Goal: Task Accomplishment & Management: Manage account settings

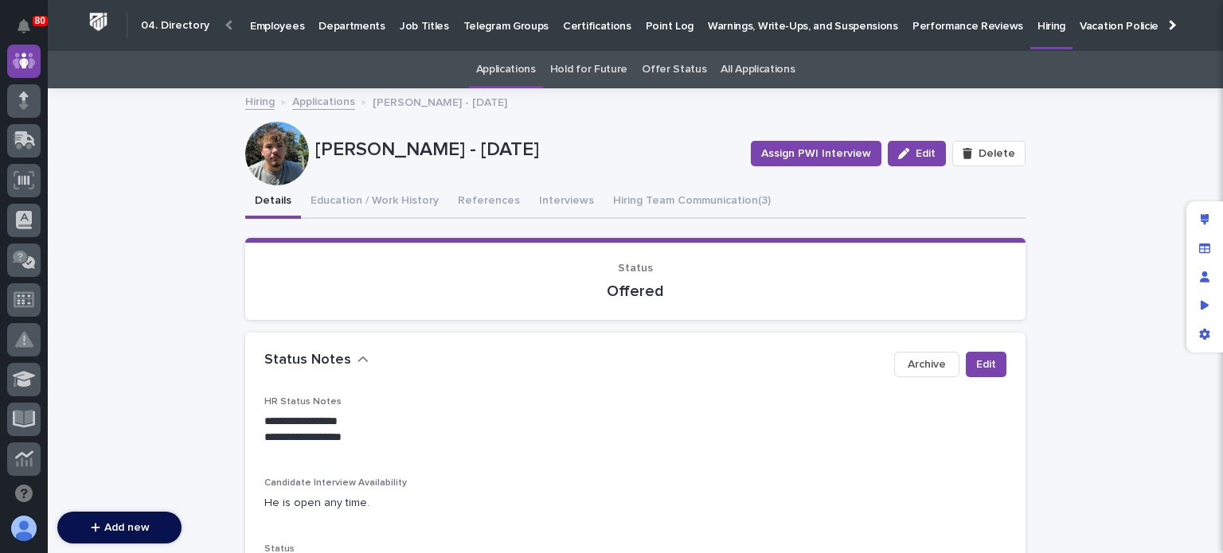
click at [1038, 19] on p "Hiring" at bounding box center [1052, 16] width 28 height 33
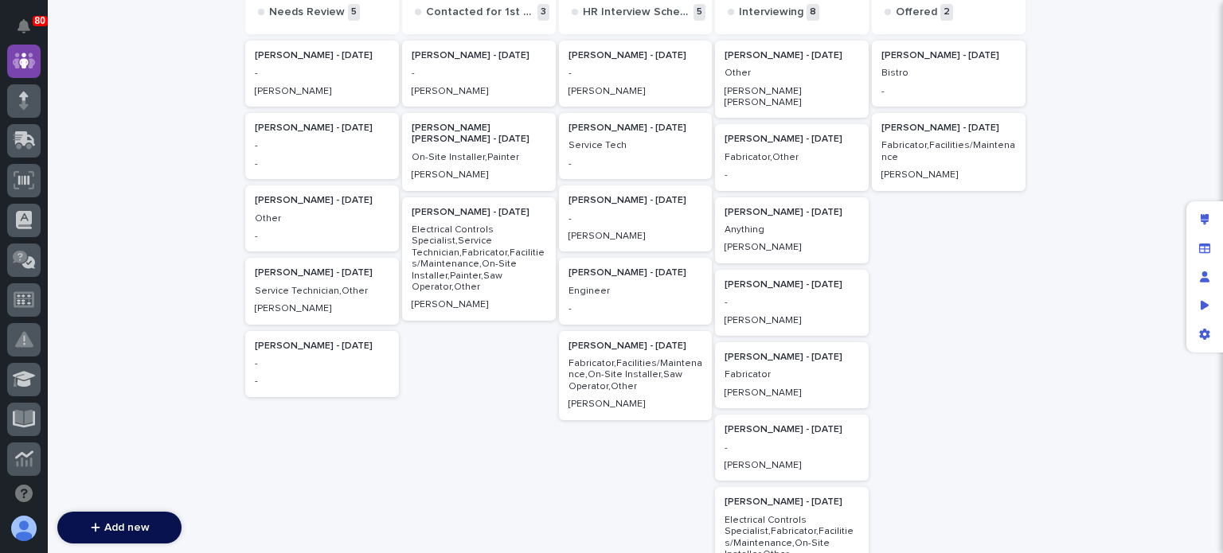
scroll to position [218, 0]
click at [763, 369] on p "Fabricator" at bounding box center [792, 374] width 135 height 11
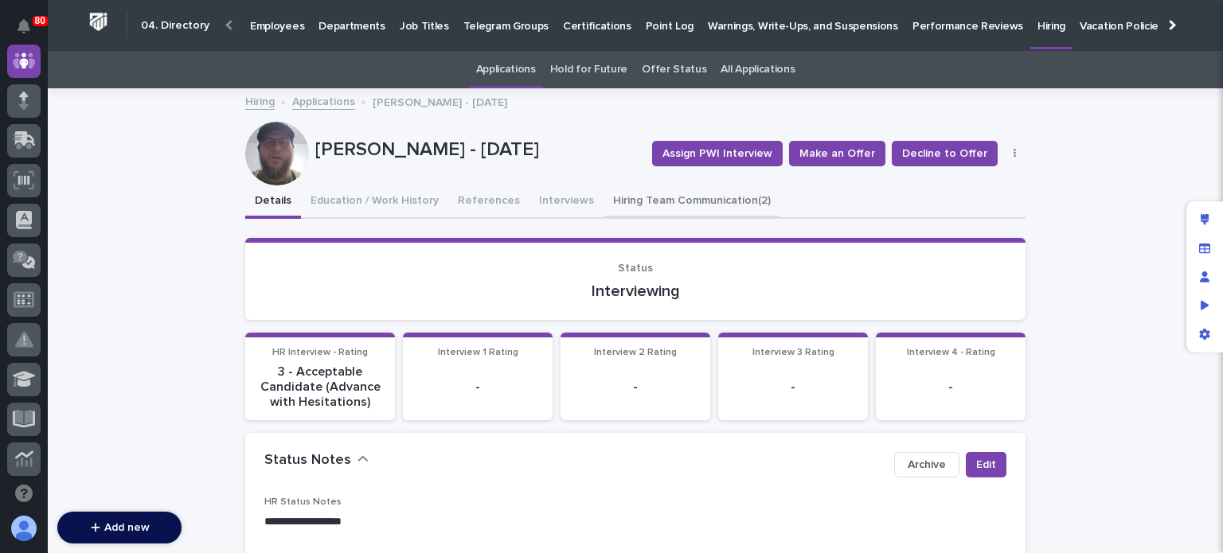
click at [647, 200] on button "Hiring Team Communication (2)" at bounding box center [692, 202] width 177 height 33
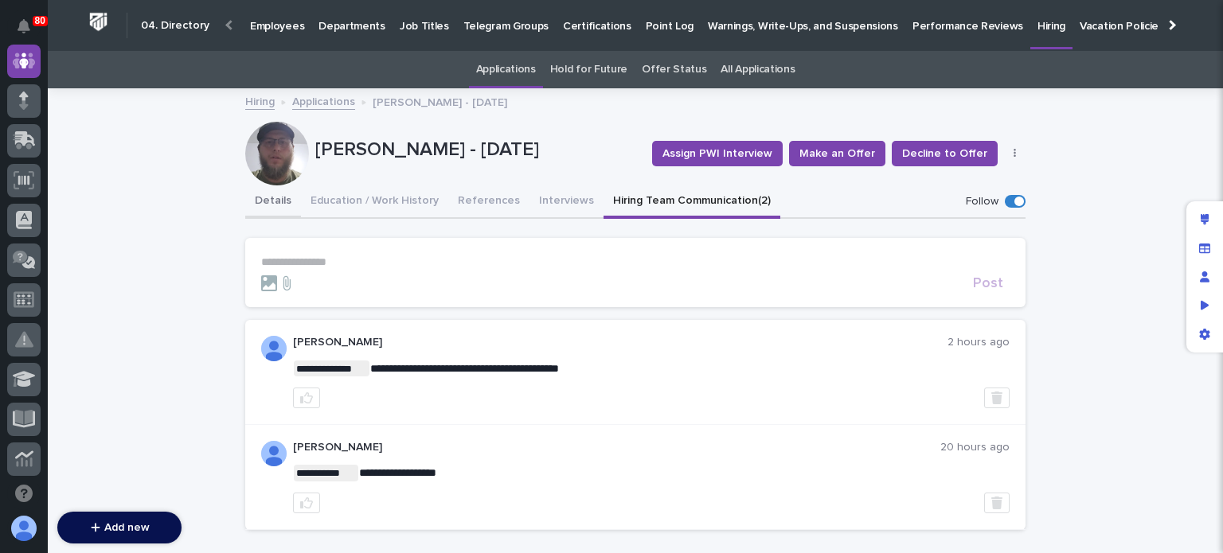
click at [264, 197] on button "Details" at bounding box center [273, 202] width 56 height 33
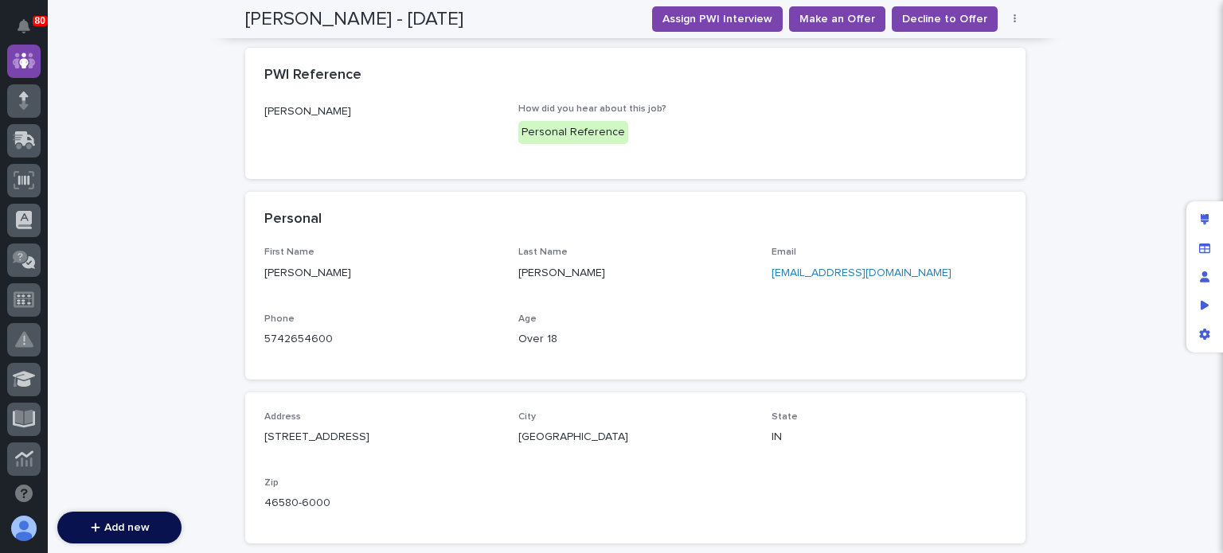
scroll to position [870, 0]
click at [796, 272] on link "[EMAIL_ADDRESS][DOMAIN_NAME]" at bounding box center [862, 272] width 180 height 11
click at [932, 14] on span "Decline to Offer" at bounding box center [944, 19] width 85 height 16
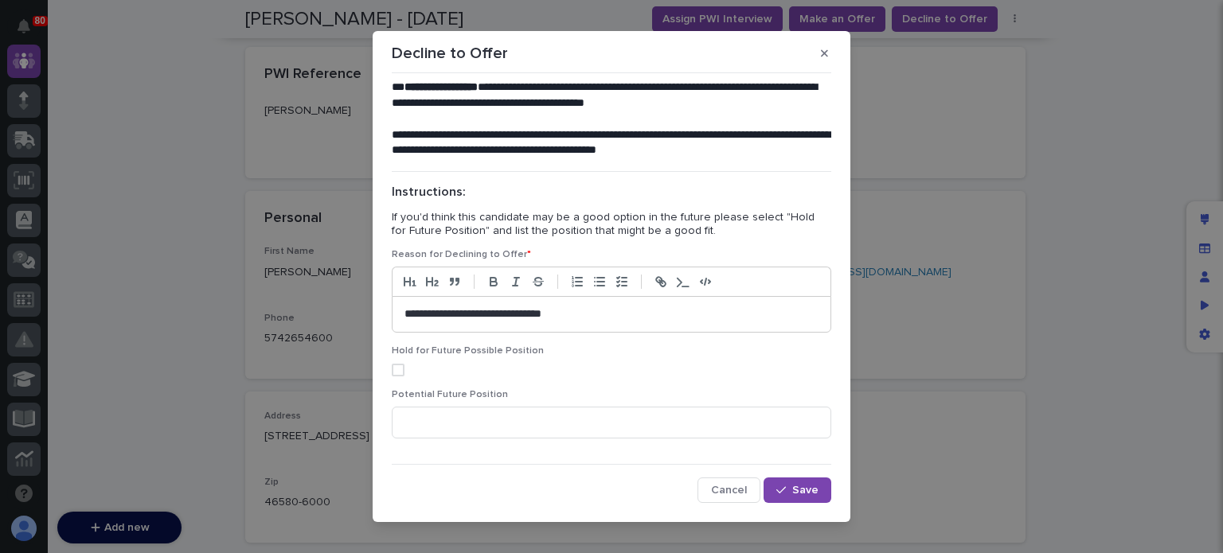
click at [573, 316] on p "**********" at bounding box center [612, 315] width 414 height 16
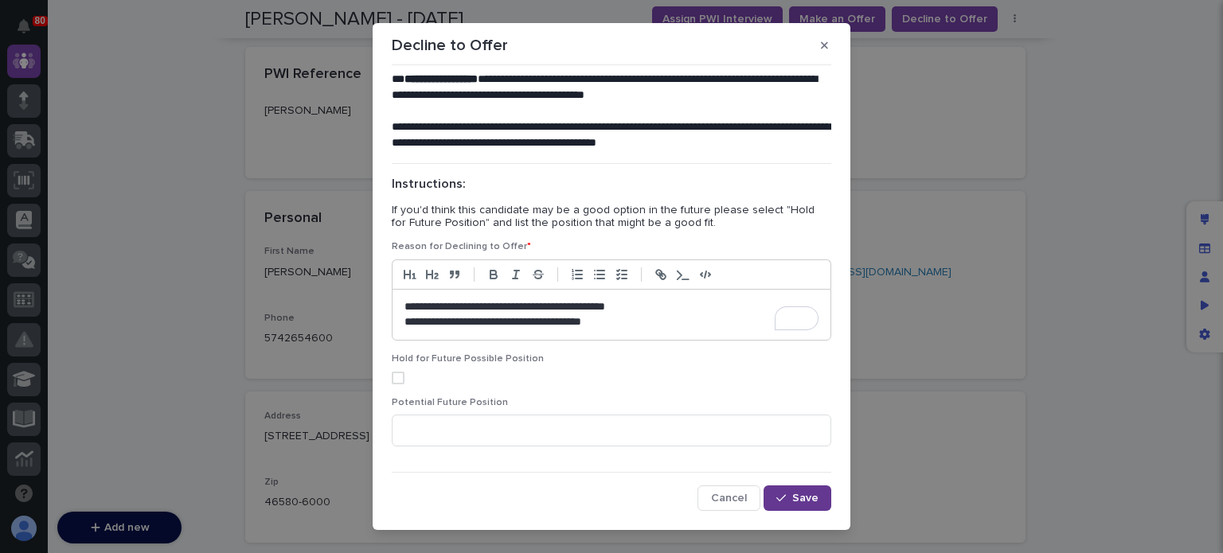
click at [799, 502] on span "Save" at bounding box center [805, 498] width 26 height 11
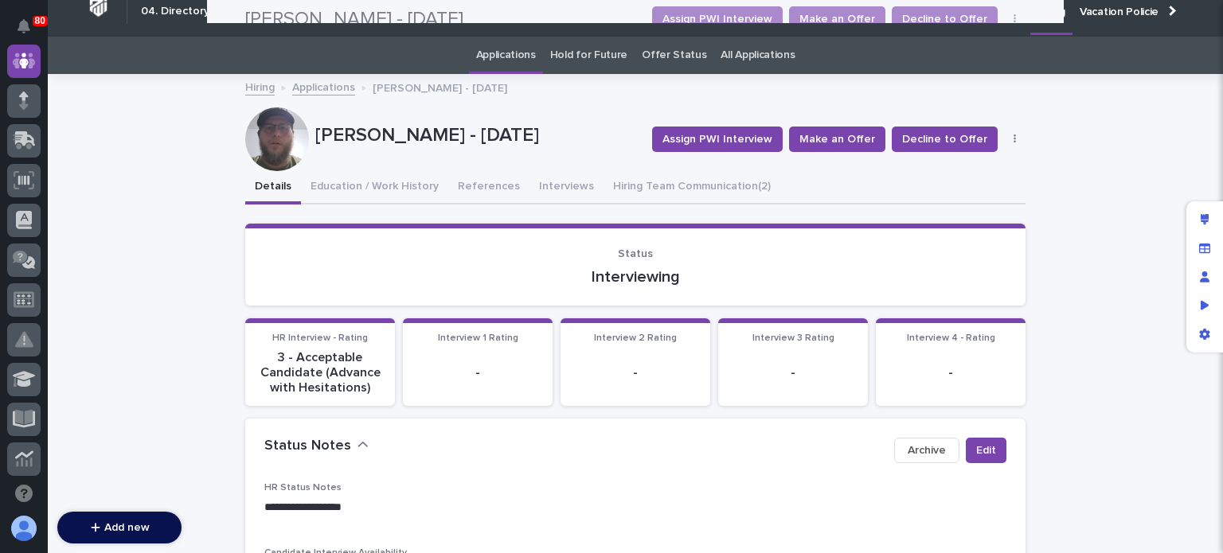
scroll to position [0, 0]
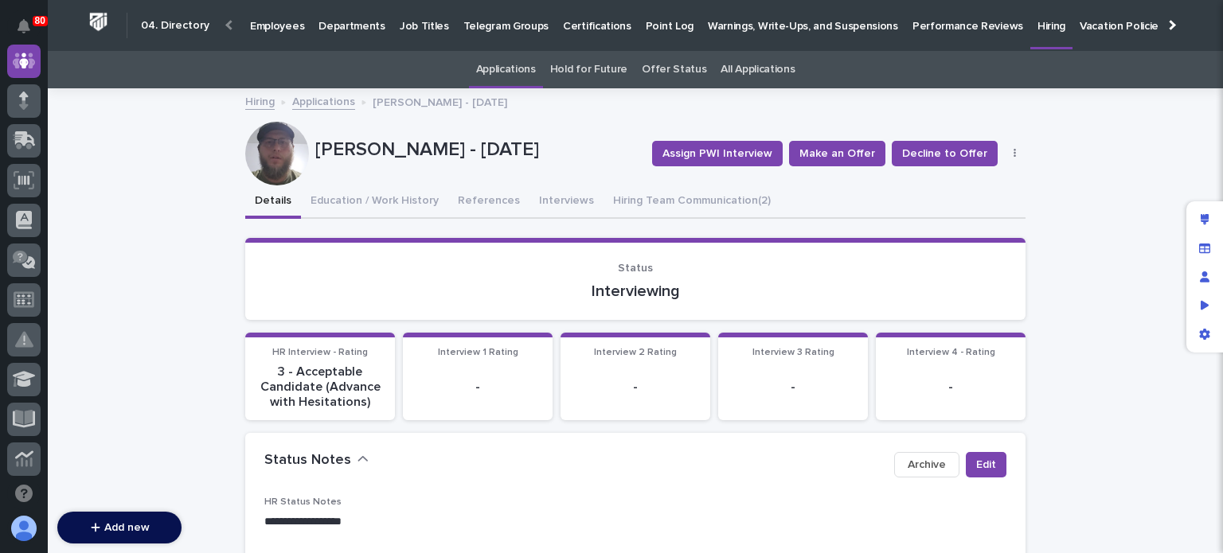
click at [1038, 28] on p "Hiring" at bounding box center [1052, 16] width 28 height 33
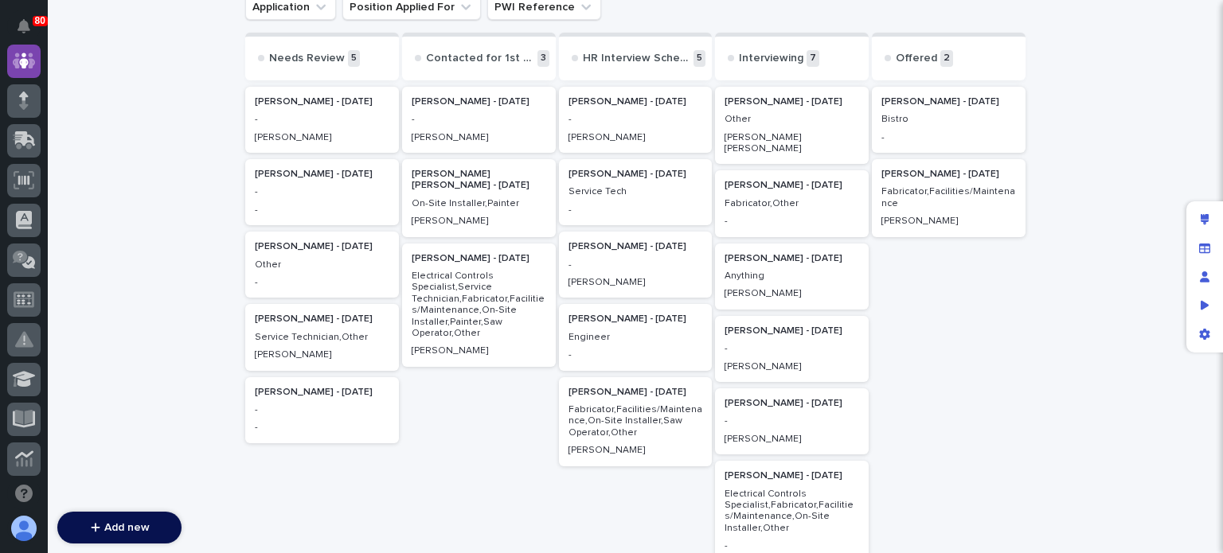
scroll to position [172, 0]
click at [768, 416] on p "-" at bounding box center [792, 421] width 135 height 11
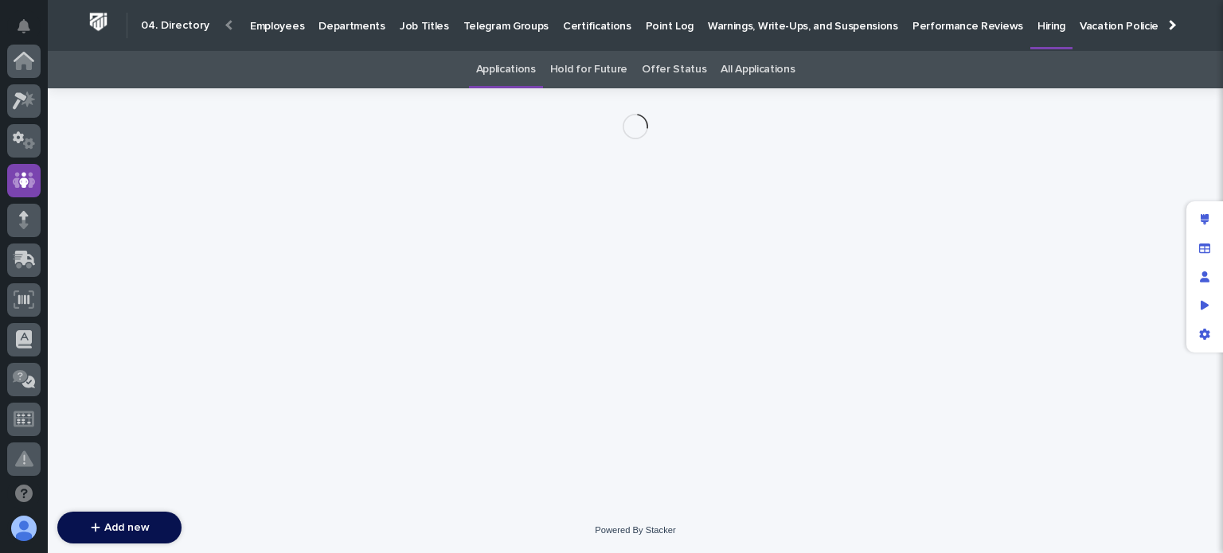
scroll to position [119, 0]
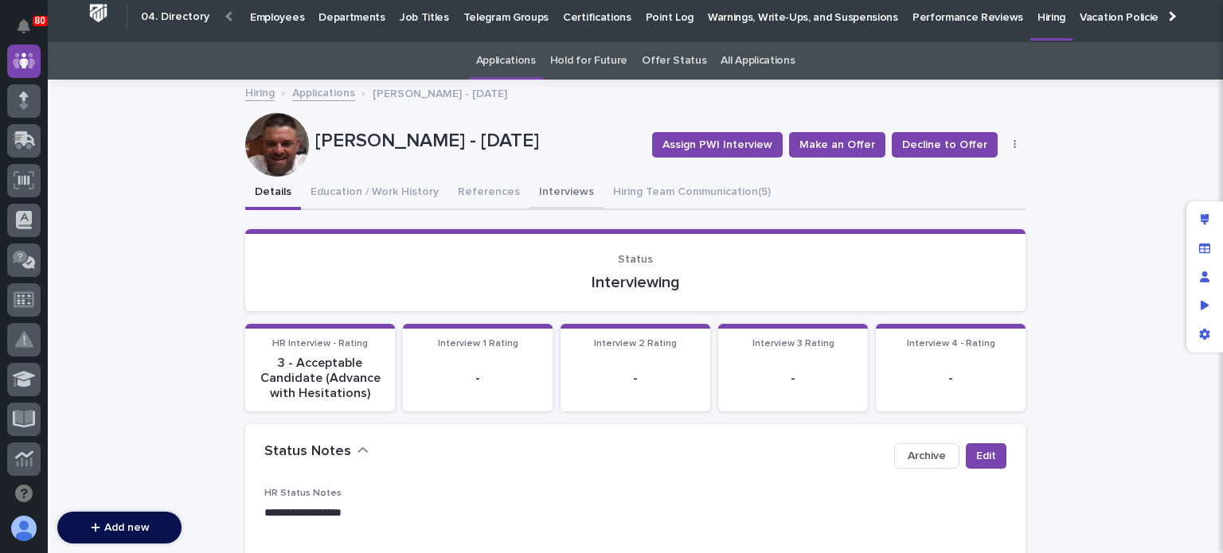
click at [538, 187] on button "Interviews" at bounding box center [567, 193] width 74 height 33
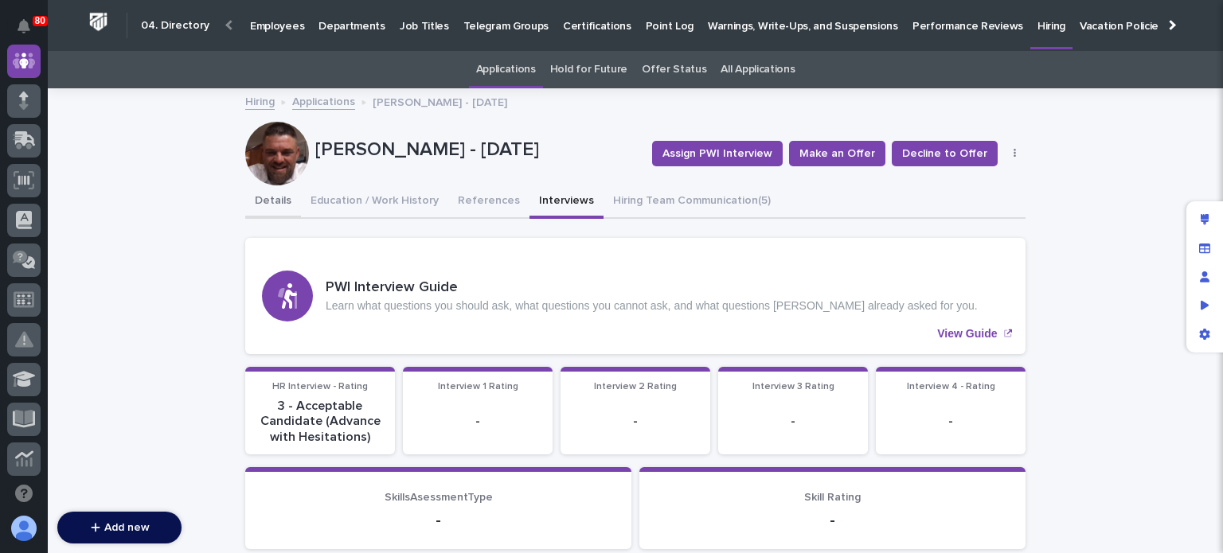
click at [264, 197] on button "Details" at bounding box center [273, 202] width 56 height 33
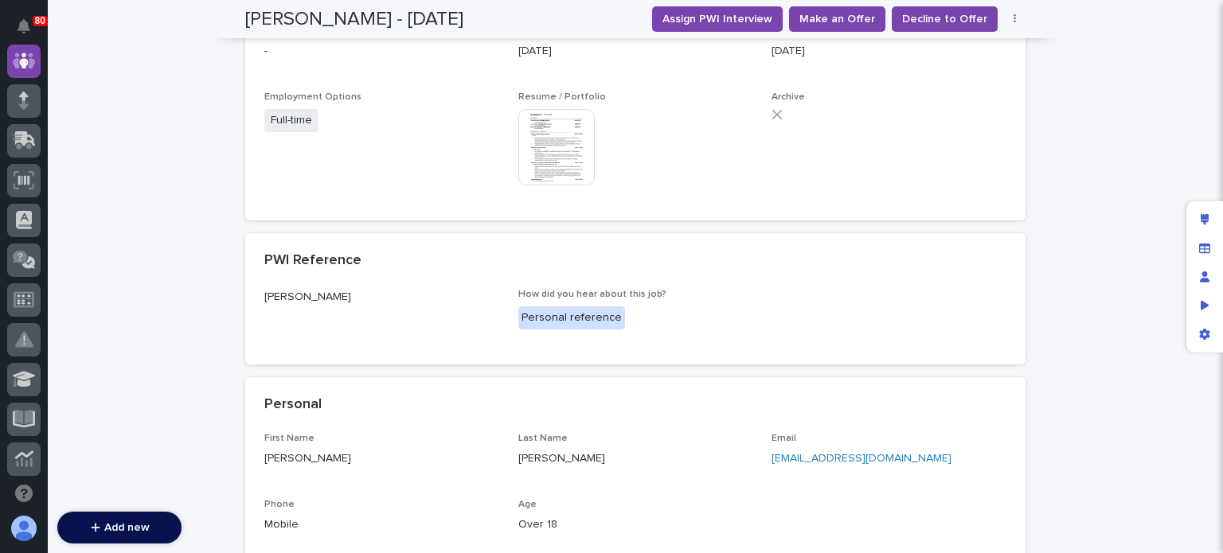
scroll to position [737, 0]
click at [792, 457] on link "[EMAIL_ADDRESS][DOMAIN_NAME]" at bounding box center [862, 458] width 180 height 11
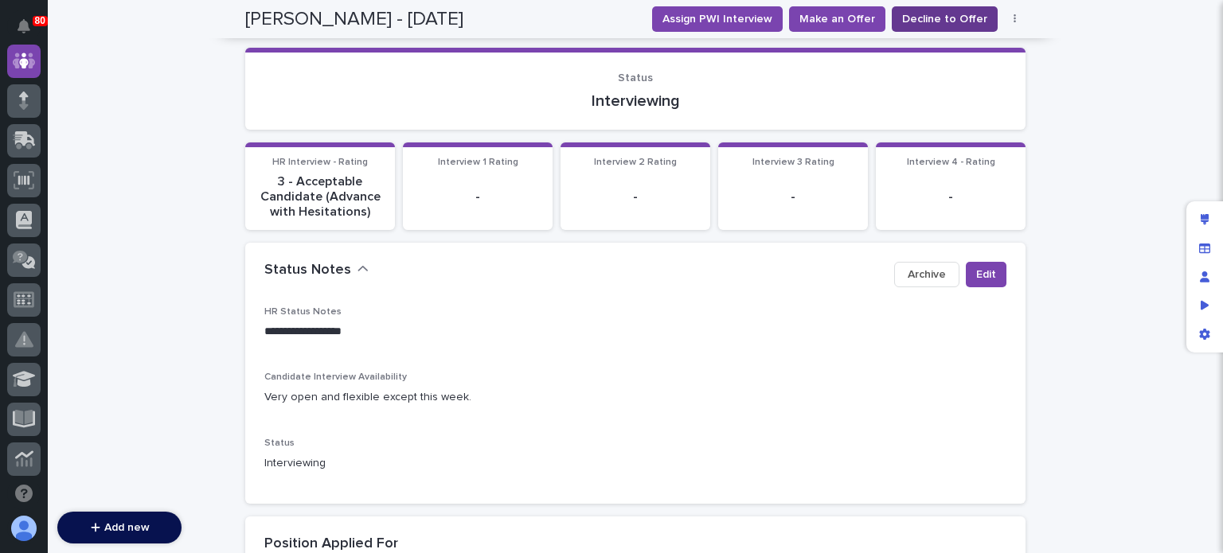
scroll to position [190, 0]
click at [930, 11] on span "Decline to Offer" at bounding box center [944, 19] width 85 height 16
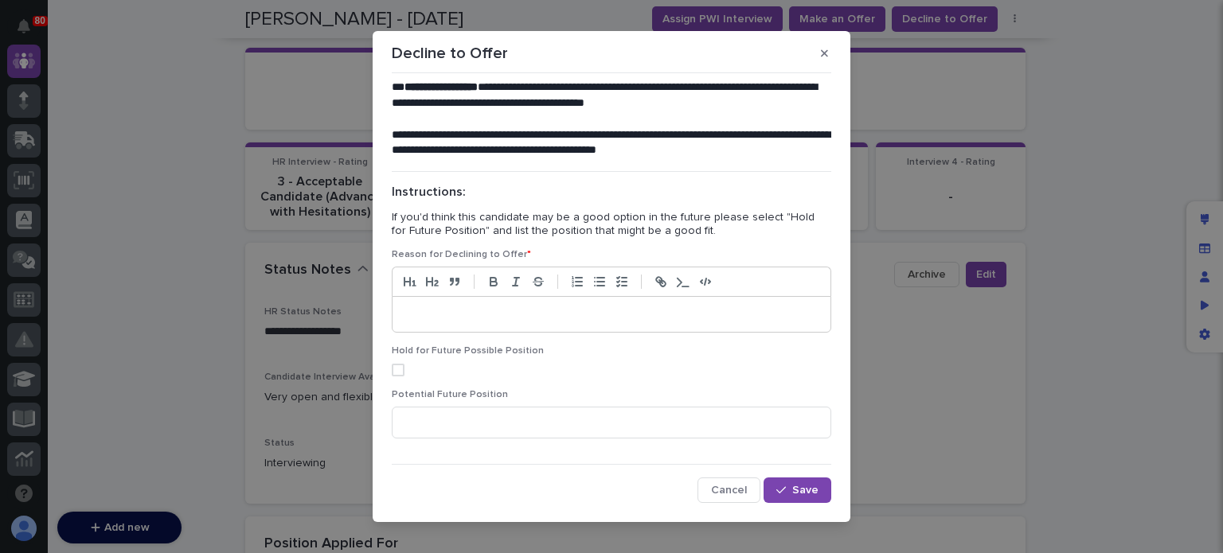
click at [421, 314] on p at bounding box center [612, 315] width 414 height 16
click at [792, 496] on span "Save" at bounding box center [805, 490] width 26 height 11
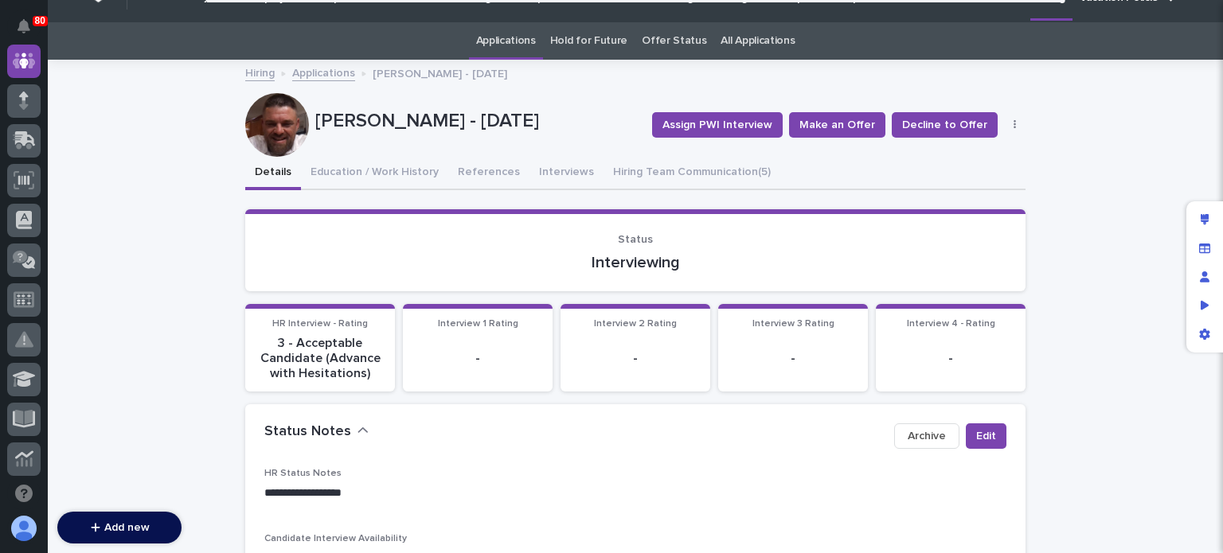
scroll to position [0, 0]
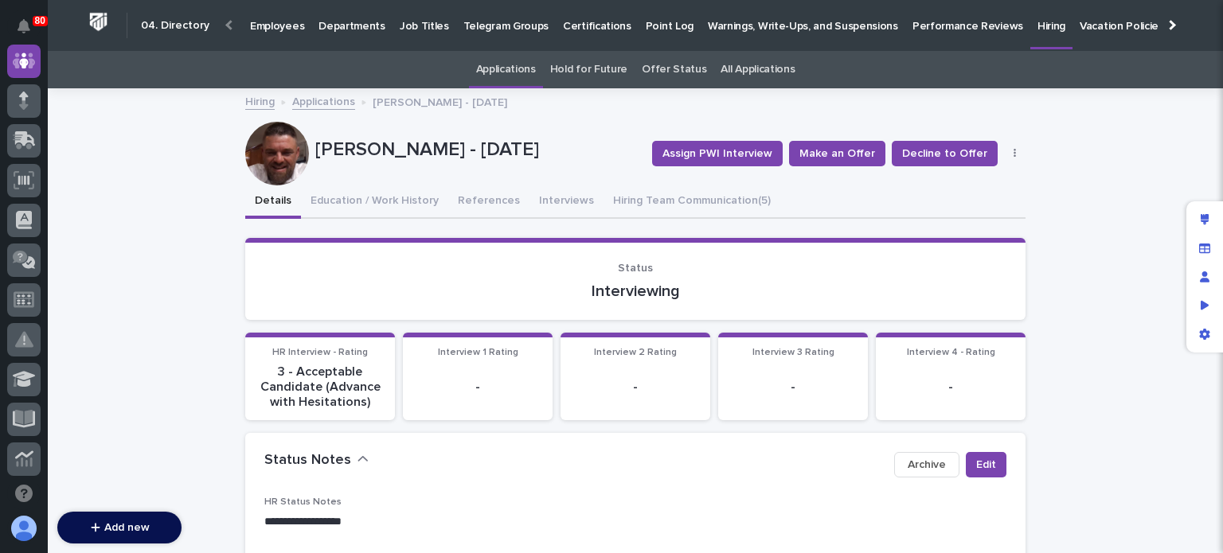
click at [1038, 21] on p "Hiring" at bounding box center [1052, 16] width 28 height 33
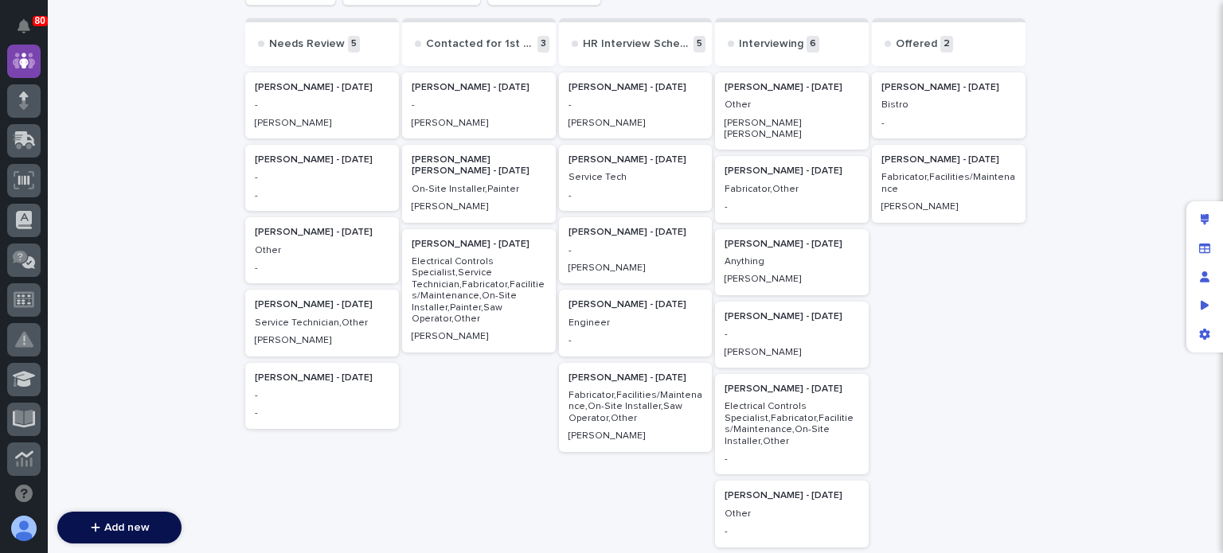
scroll to position [187, 0]
click at [733, 328] on p "-" at bounding box center [792, 333] width 135 height 11
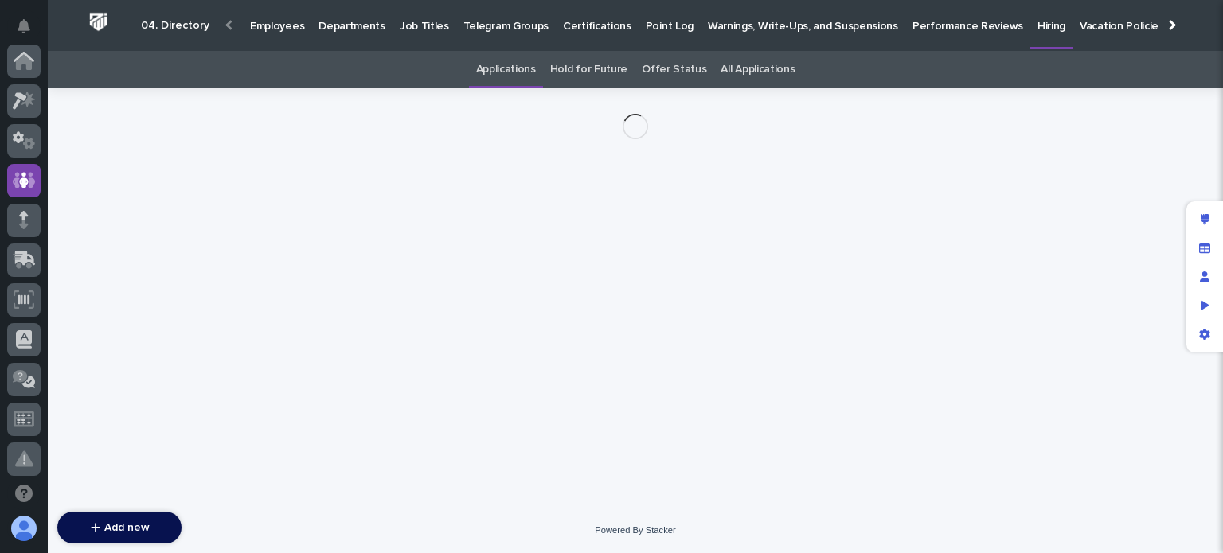
scroll to position [119, 0]
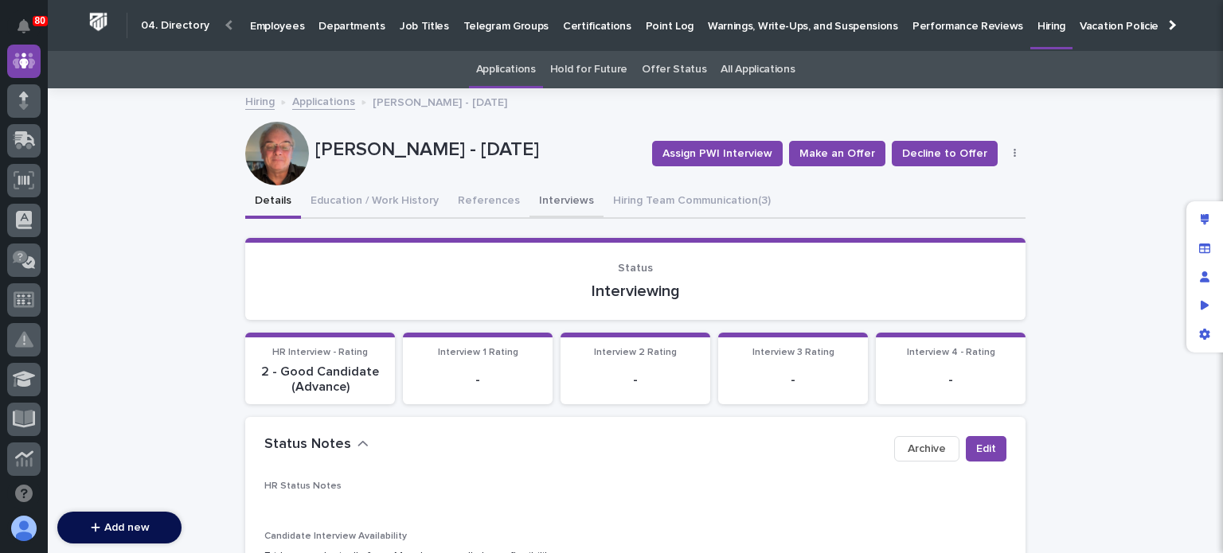
click at [554, 203] on button "Interviews" at bounding box center [567, 202] width 74 height 33
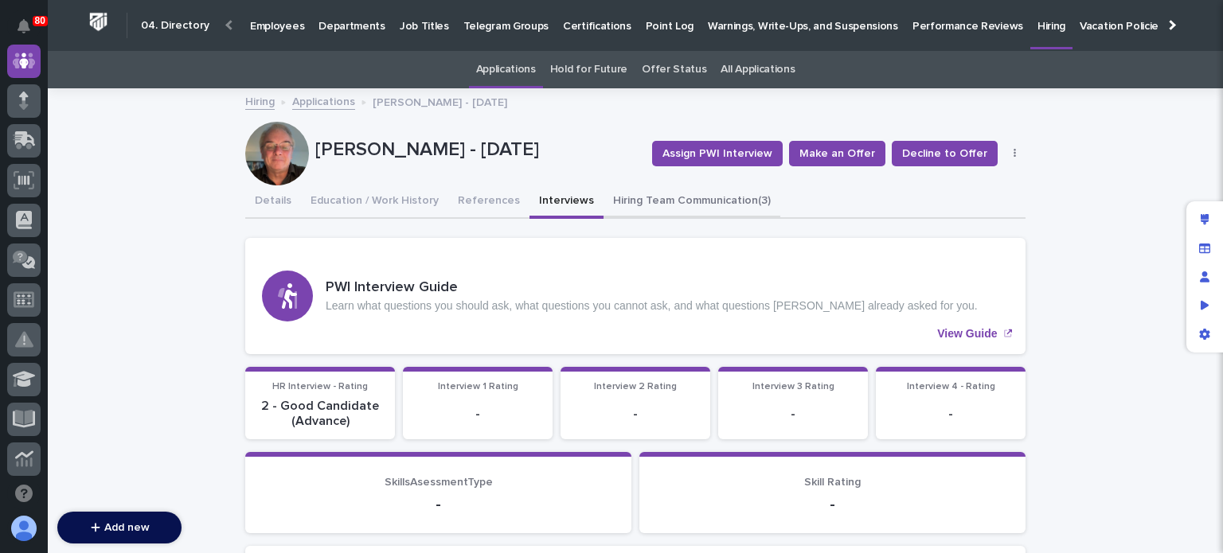
click at [650, 203] on button "Hiring Team Communication (3)" at bounding box center [692, 202] width 177 height 33
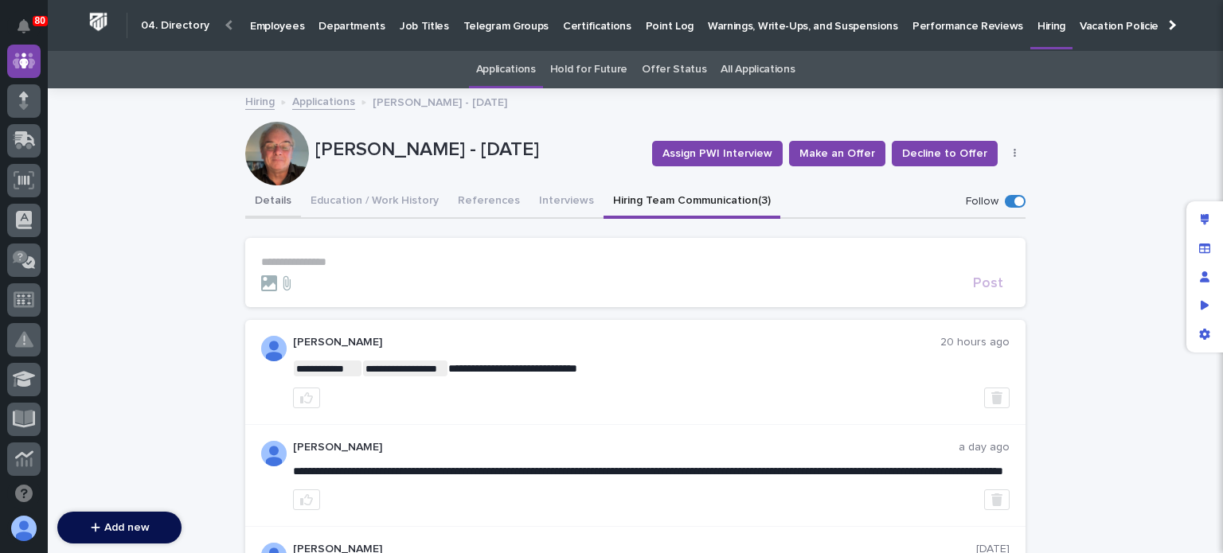
click at [251, 200] on button "Details" at bounding box center [273, 202] width 56 height 33
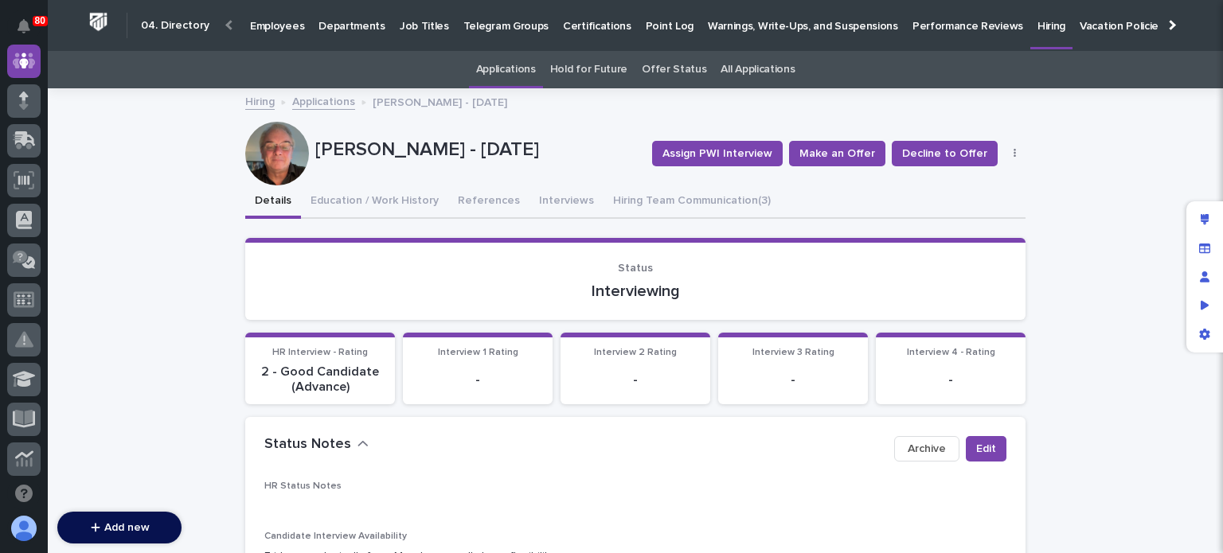
click at [311, 101] on link "Applications" at bounding box center [323, 101] width 63 height 18
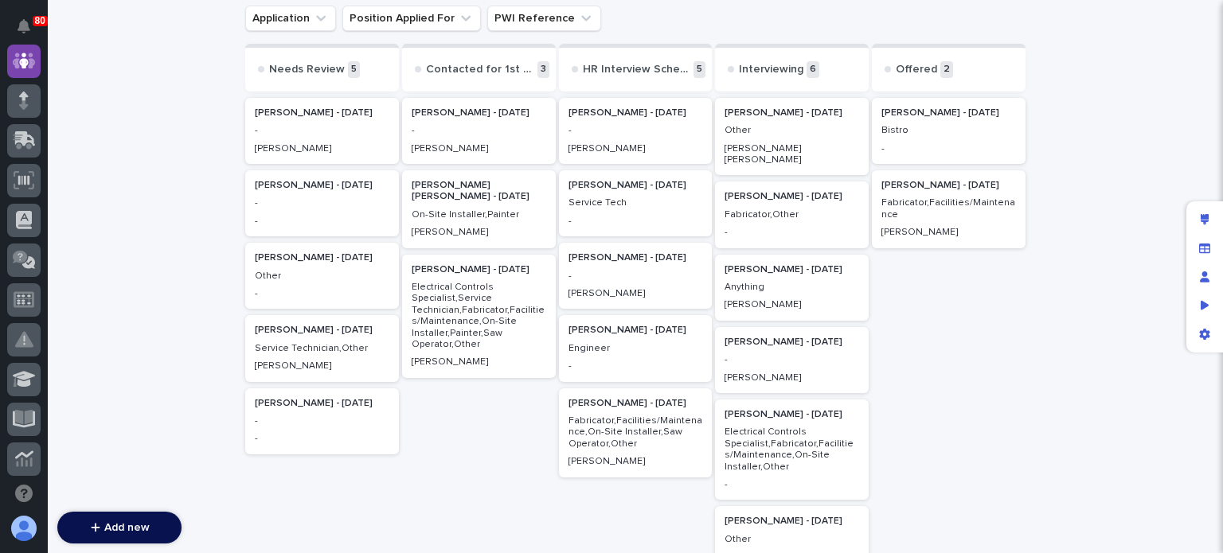
scroll to position [160, 0]
click at [909, 195] on div "Fabricator,Facilities/Maintenance" at bounding box center [949, 208] width 135 height 26
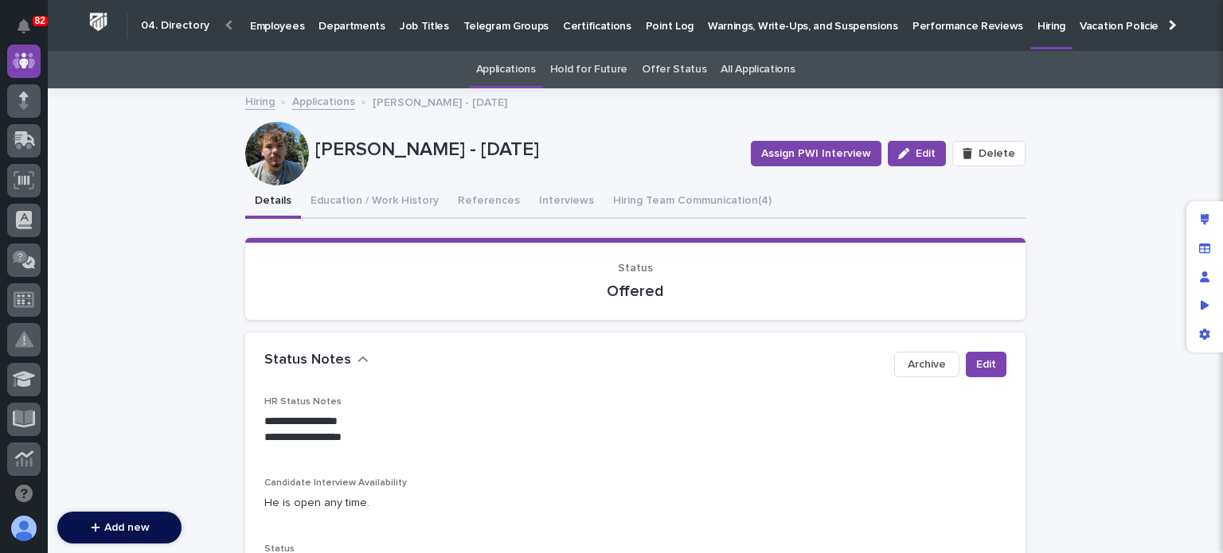
click at [309, 103] on link "Applications" at bounding box center [323, 101] width 63 height 18
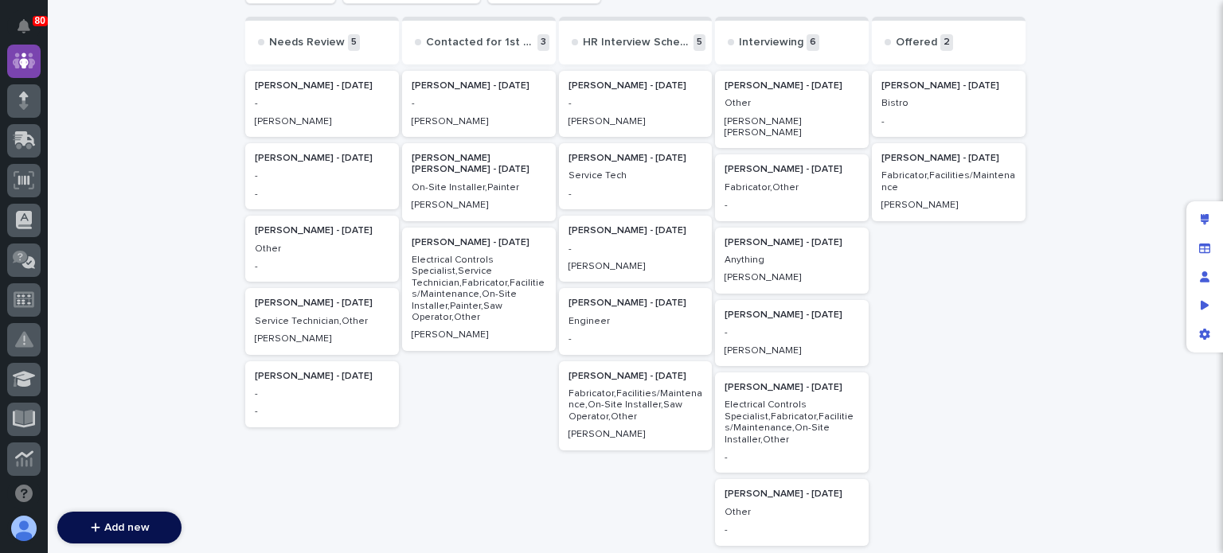
scroll to position [188, 0]
click at [602, 179] on p "Service Tech" at bounding box center [636, 175] width 135 height 11
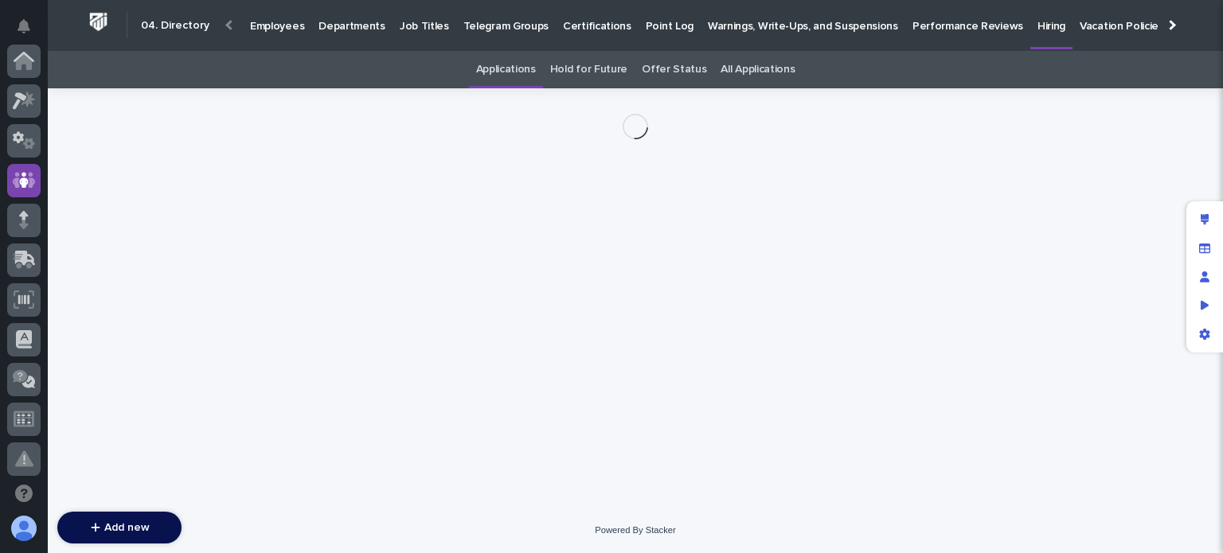
scroll to position [119, 0]
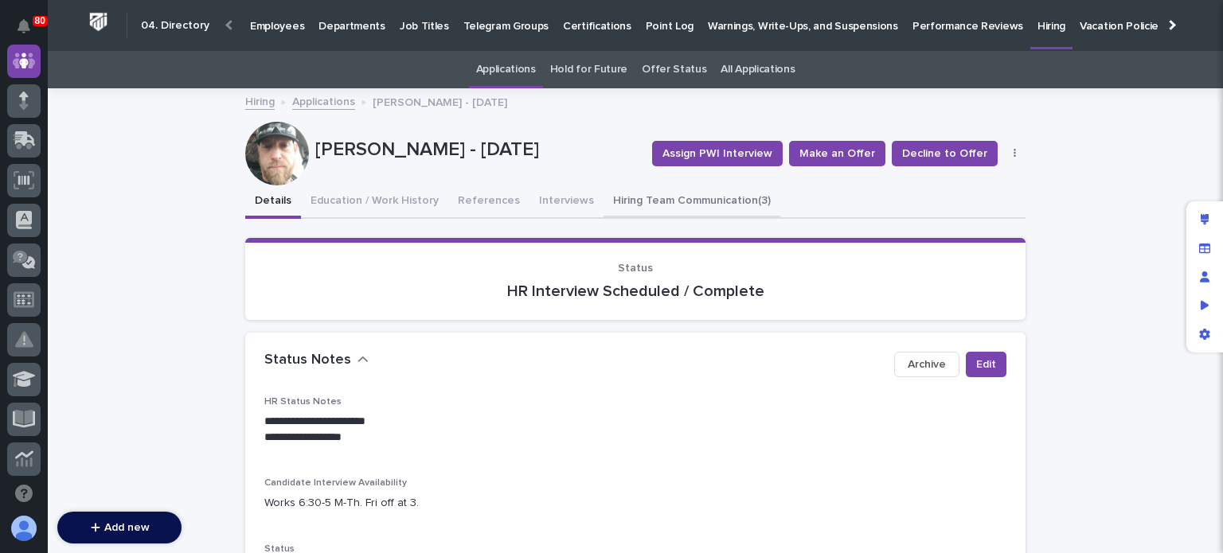
click at [631, 201] on button "Hiring Team Communication (3)" at bounding box center [692, 202] width 177 height 33
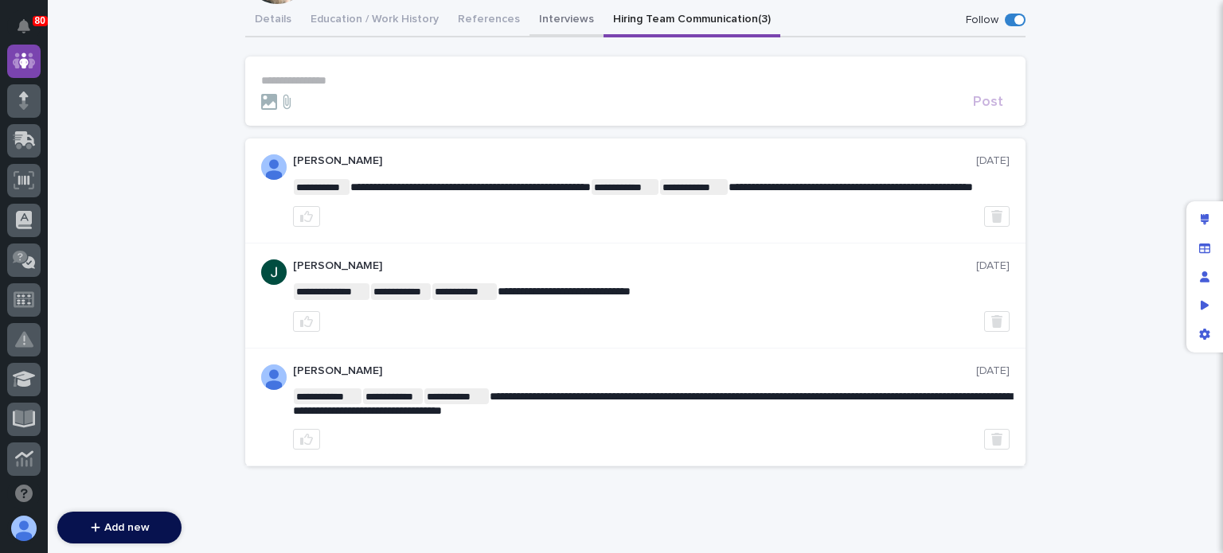
scroll to position [182, 0]
click at [539, 15] on div "**********" at bounding box center [635, 241] width 780 height 475
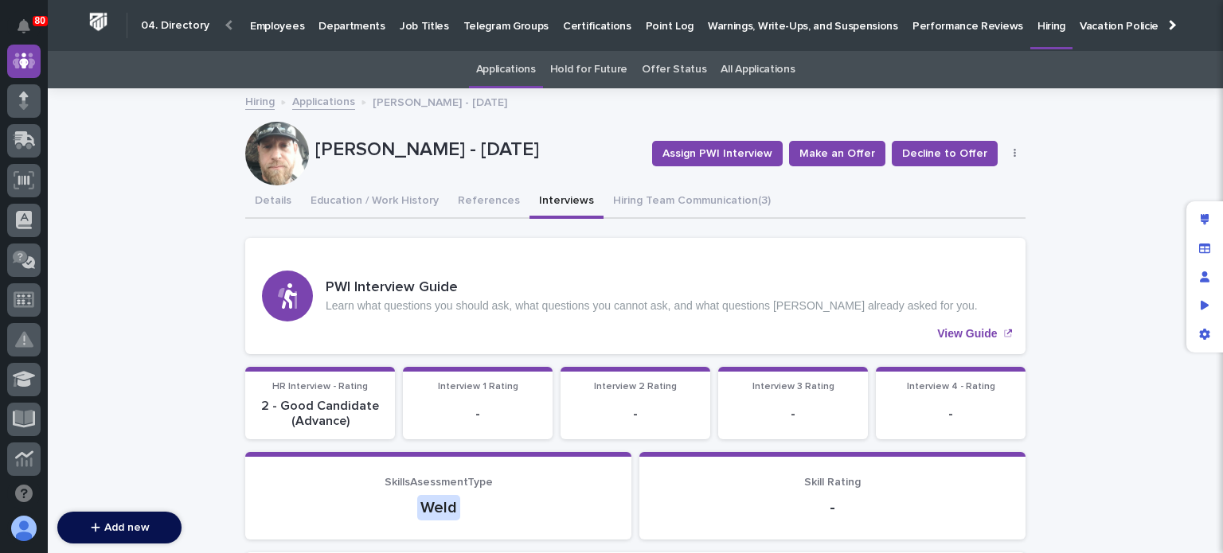
click at [310, 100] on link "Applications" at bounding box center [323, 101] width 63 height 18
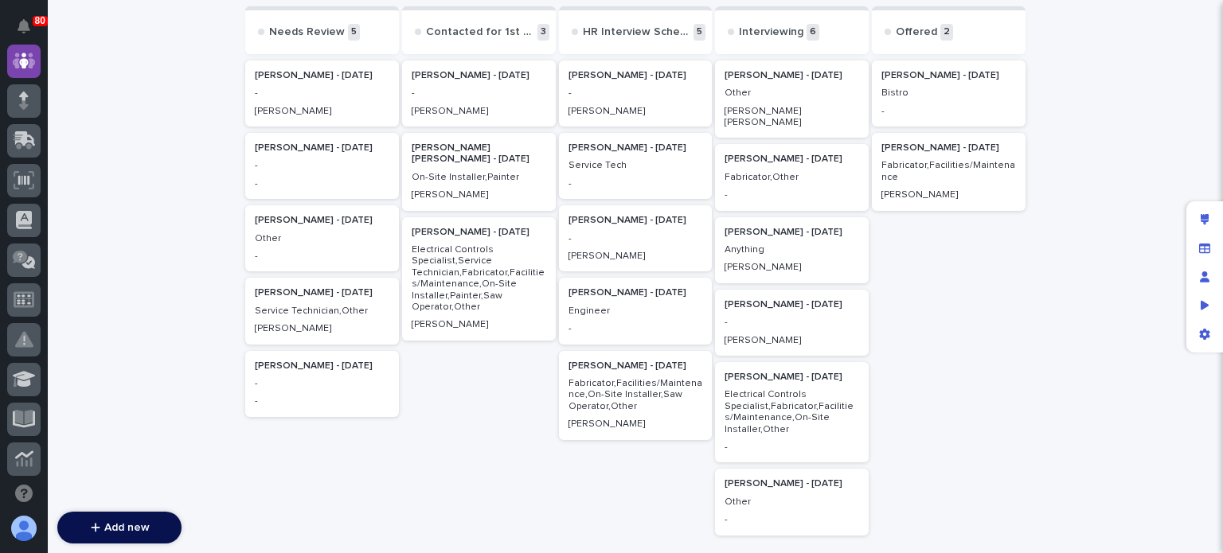
scroll to position [199, 0]
click at [619, 100] on div "[PERSON_NAME] - [DATE] - [PERSON_NAME]" at bounding box center [636, 93] width 154 height 66
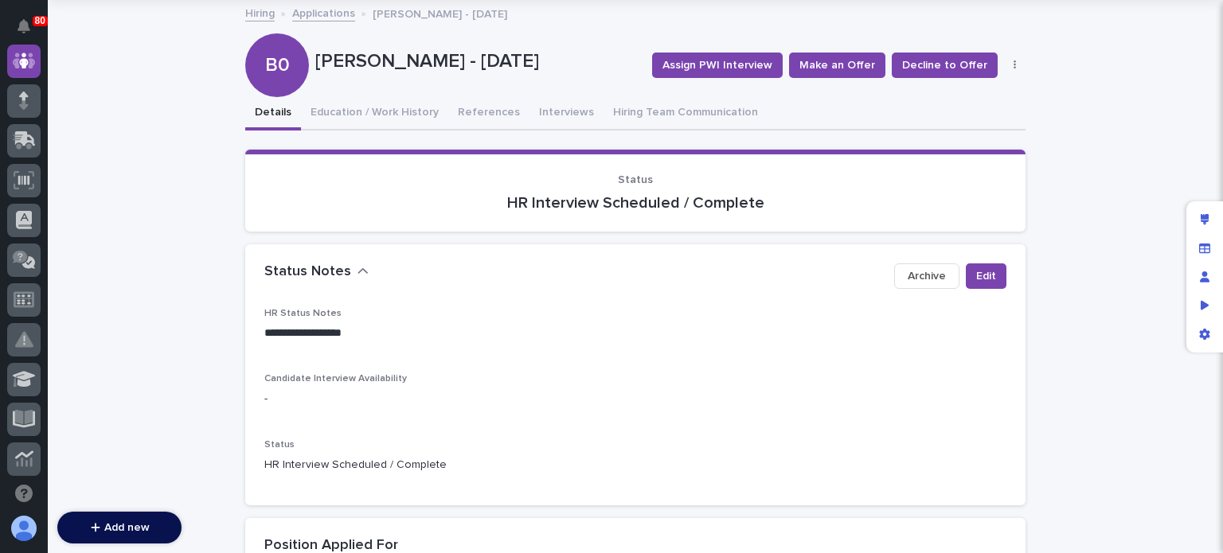
scroll to position [89, 0]
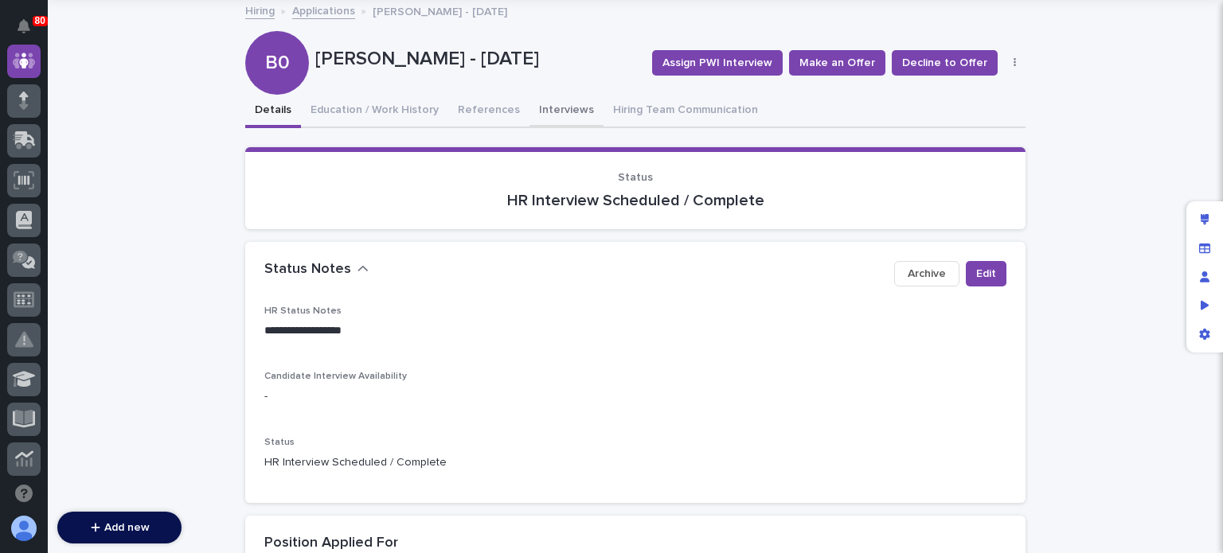
click at [543, 115] on button "Interviews" at bounding box center [567, 111] width 74 height 33
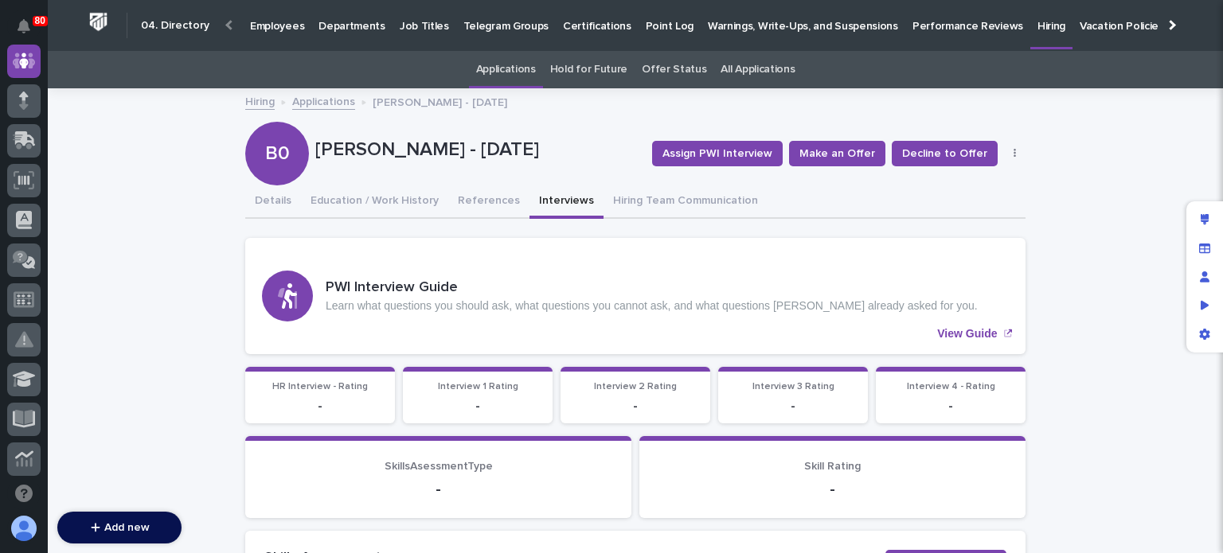
click at [312, 102] on link "Applications" at bounding box center [323, 101] width 63 height 18
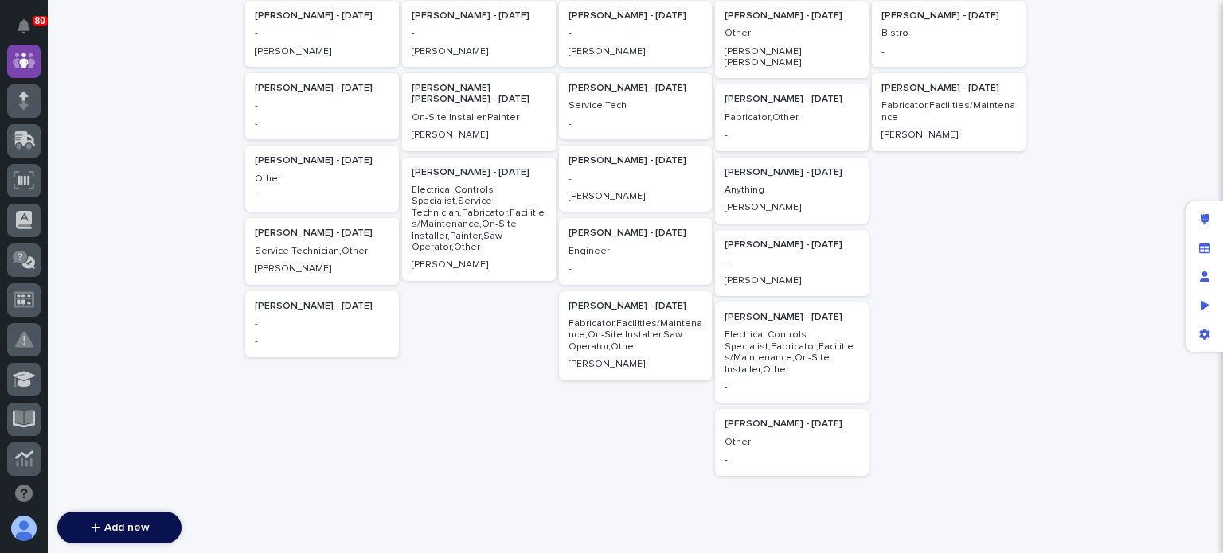
scroll to position [258, 0]
click at [741, 257] on p "-" at bounding box center [792, 262] width 135 height 11
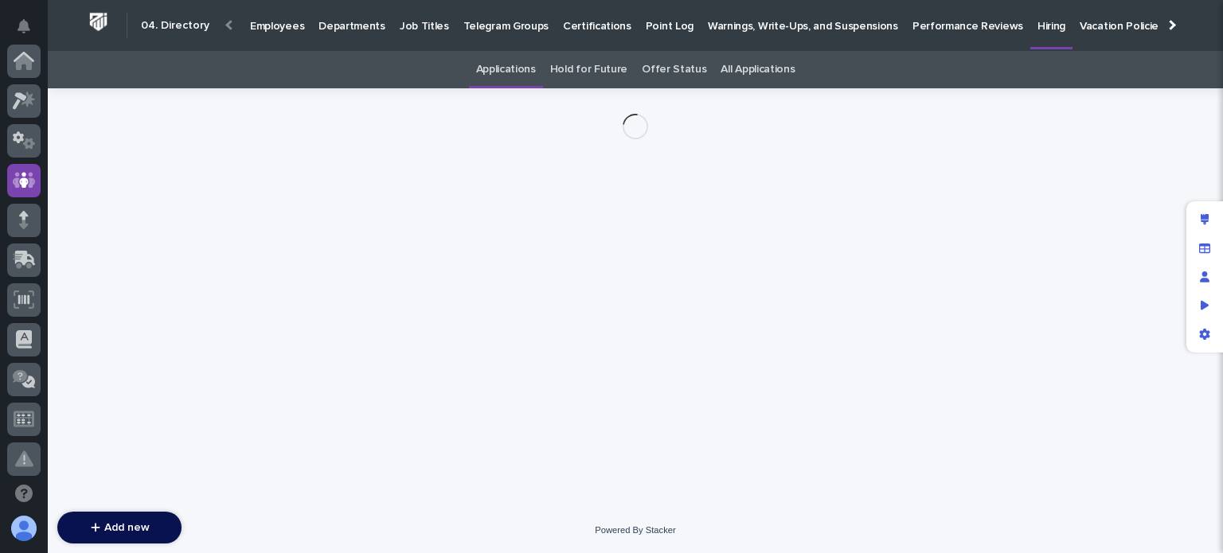
scroll to position [119, 0]
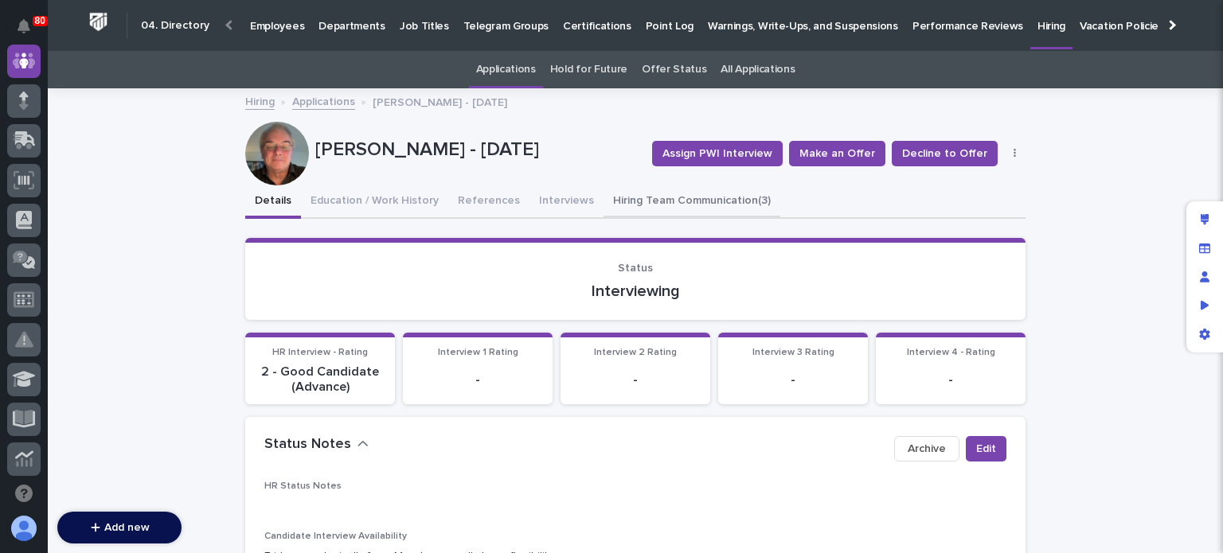
click at [613, 205] on button "Hiring Team Communication (3)" at bounding box center [692, 202] width 177 height 33
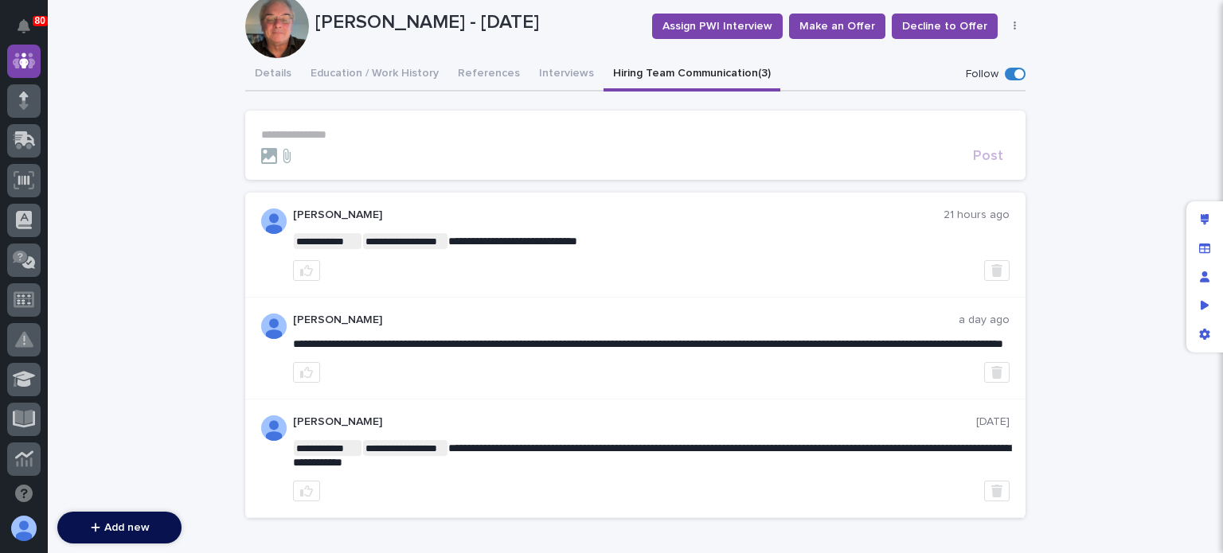
scroll to position [127, 0]
click at [554, 76] on div "**********" at bounding box center [635, 294] width 780 height 473
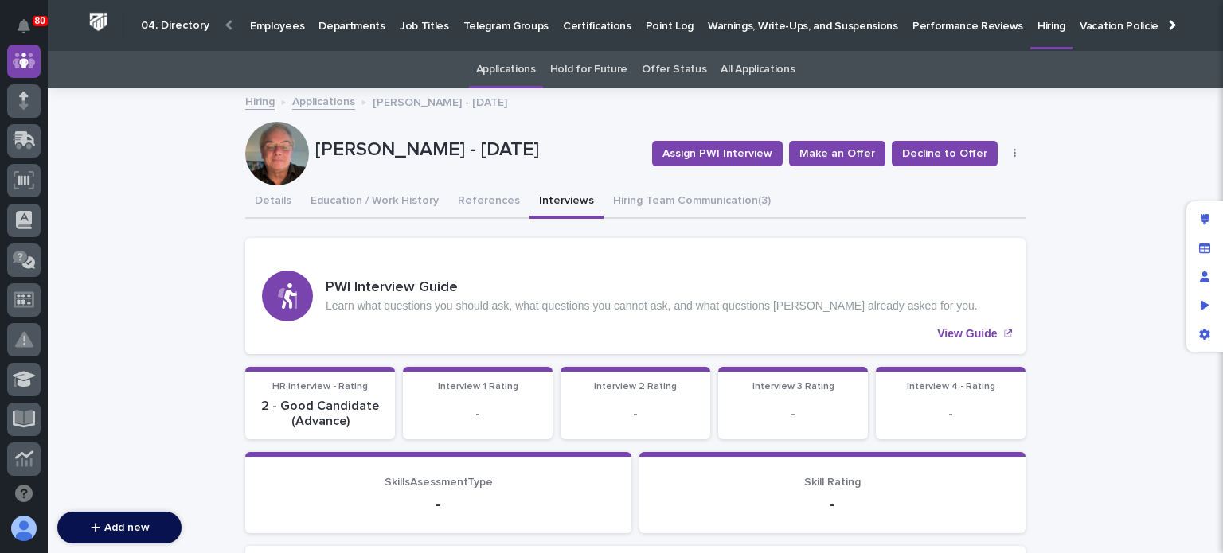
click at [315, 101] on link "Applications" at bounding box center [323, 101] width 63 height 18
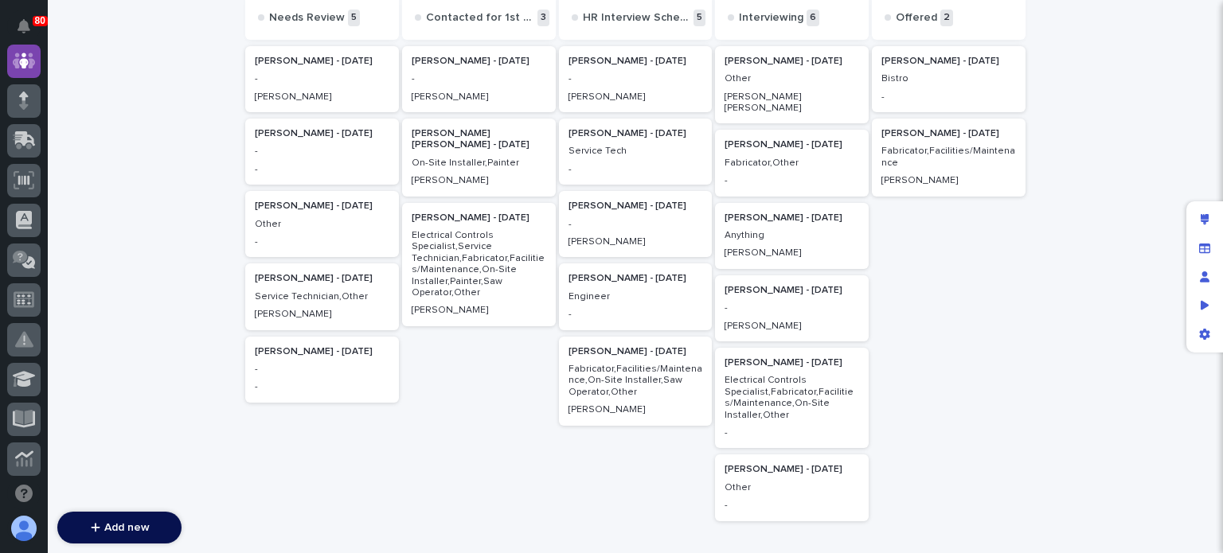
scroll to position [213, 0]
click at [769, 230] on p "Anything" at bounding box center [792, 235] width 135 height 11
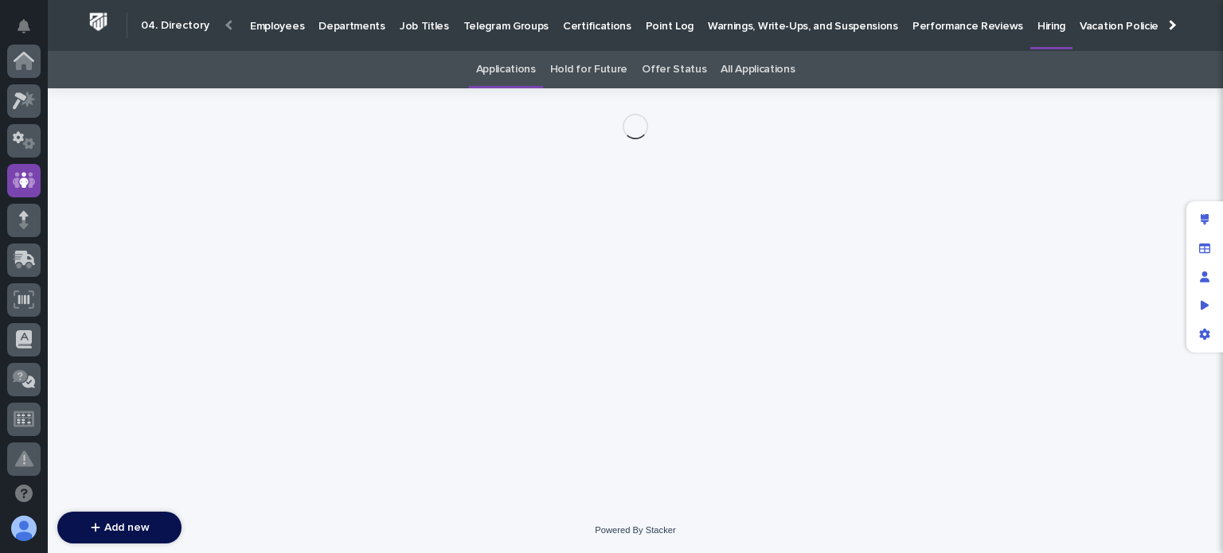
scroll to position [119, 0]
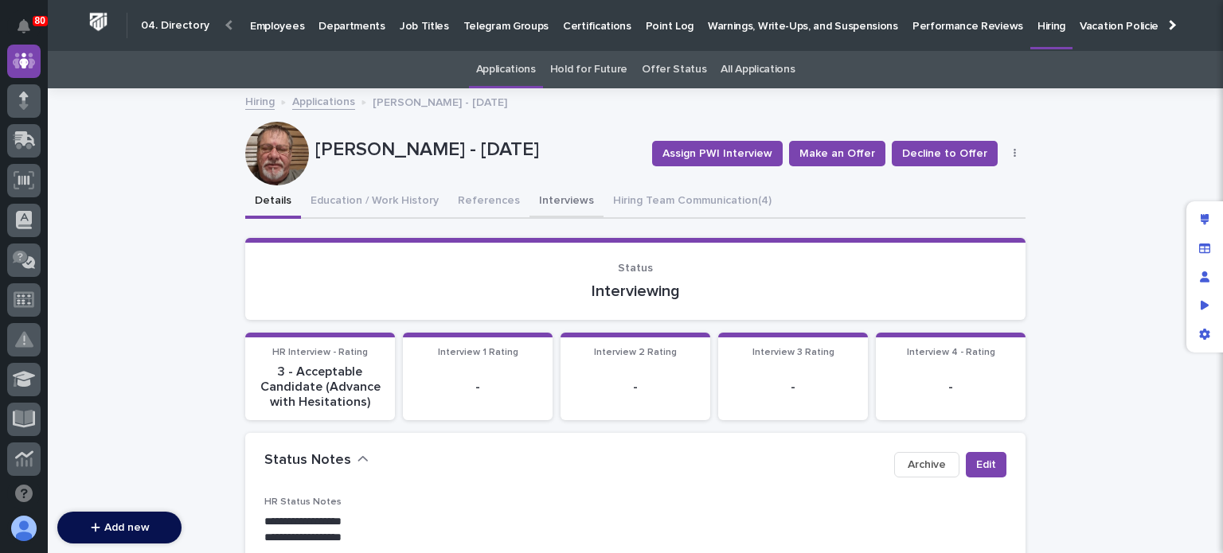
click at [553, 205] on button "Interviews" at bounding box center [567, 202] width 74 height 33
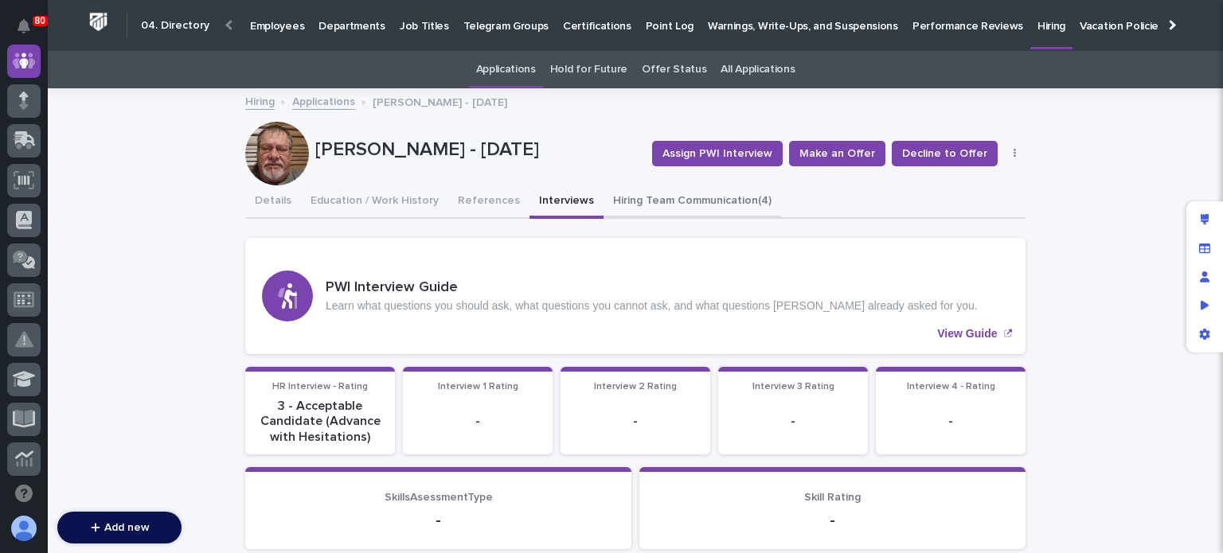
click at [624, 203] on button "Hiring Team Communication (4)" at bounding box center [693, 202] width 178 height 33
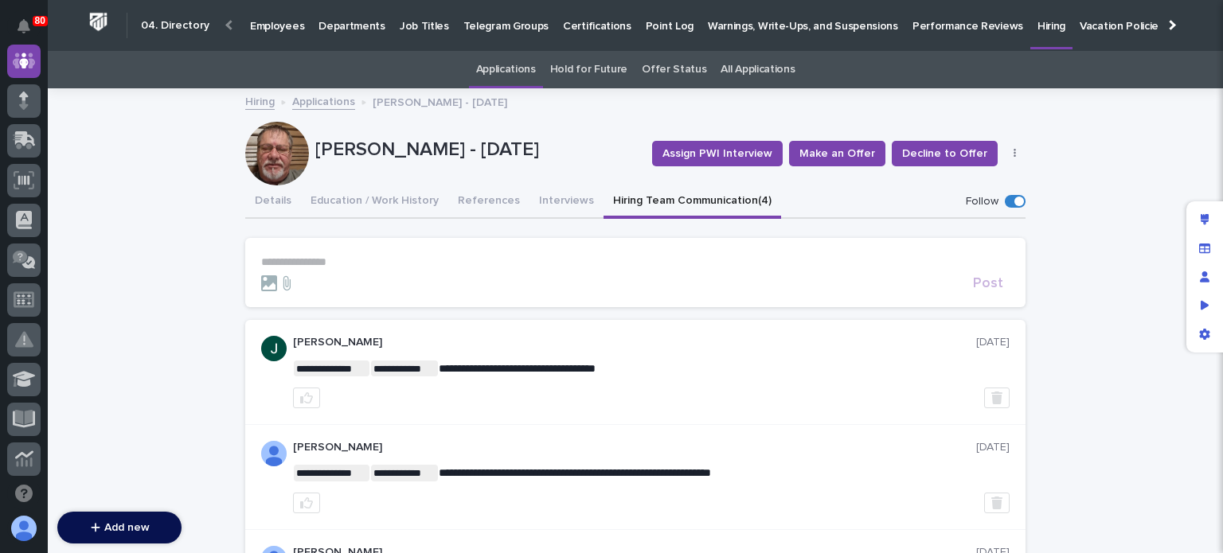
click at [332, 101] on link "Applications" at bounding box center [323, 101] width 63 height 18
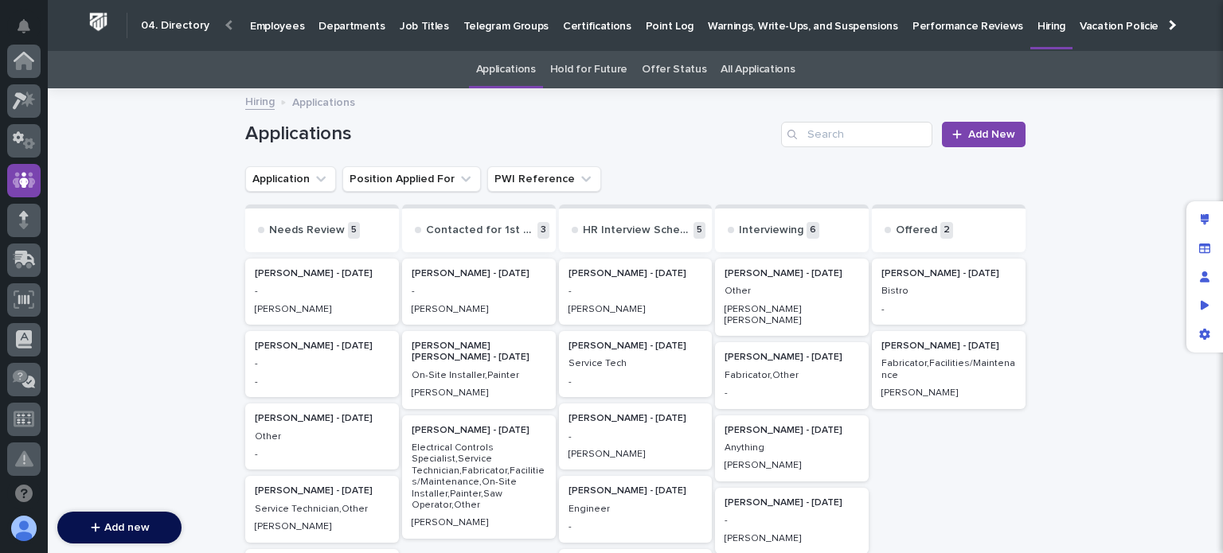
scroll to position [119, 0]
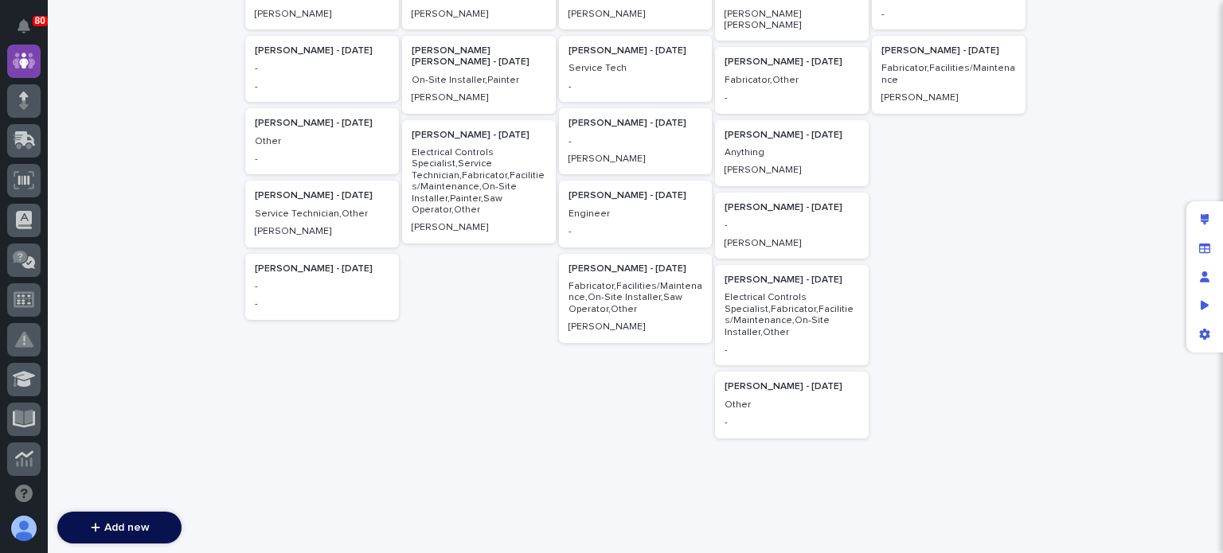
click at [784, 400] on p "Other" at bounding box center [792, 405] width 135 height 11
click at [761, 381] on p "[PERSON_NAME] - [DATE]" at bounding box center [792, 386] width 135 height 11
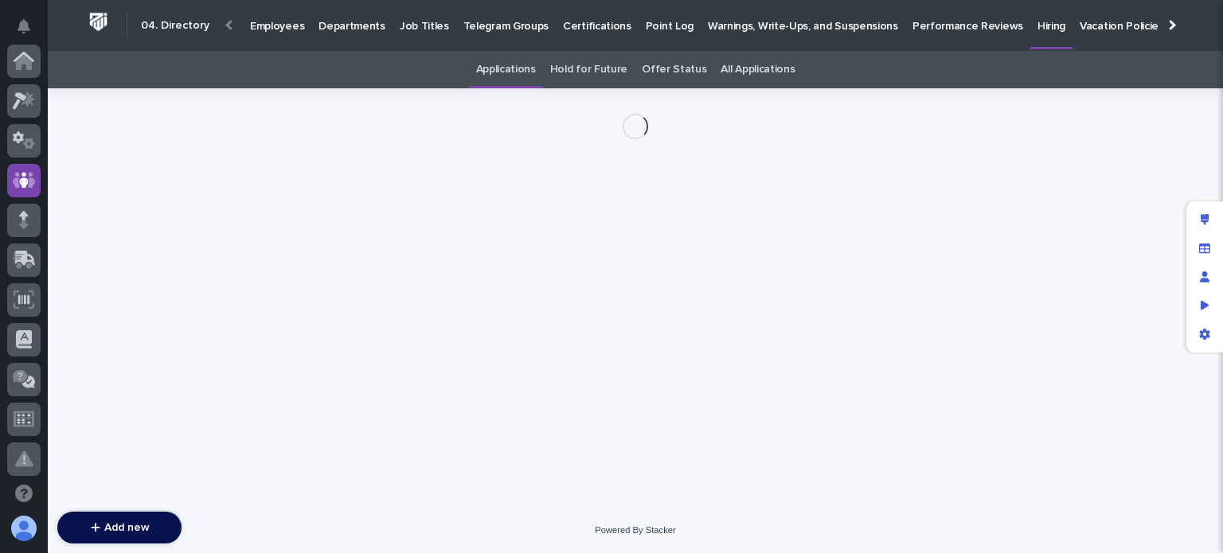
scroll to position [119, 0]
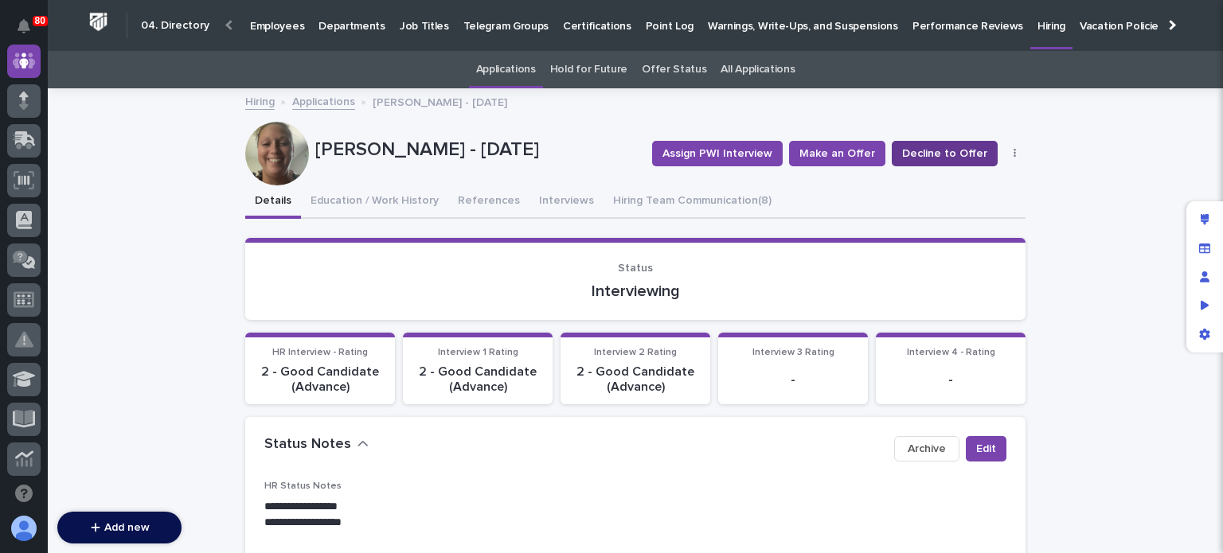
click at [924, 156] on span "Decline to Offer" at bounding box center [944, 154] width 85 height 16
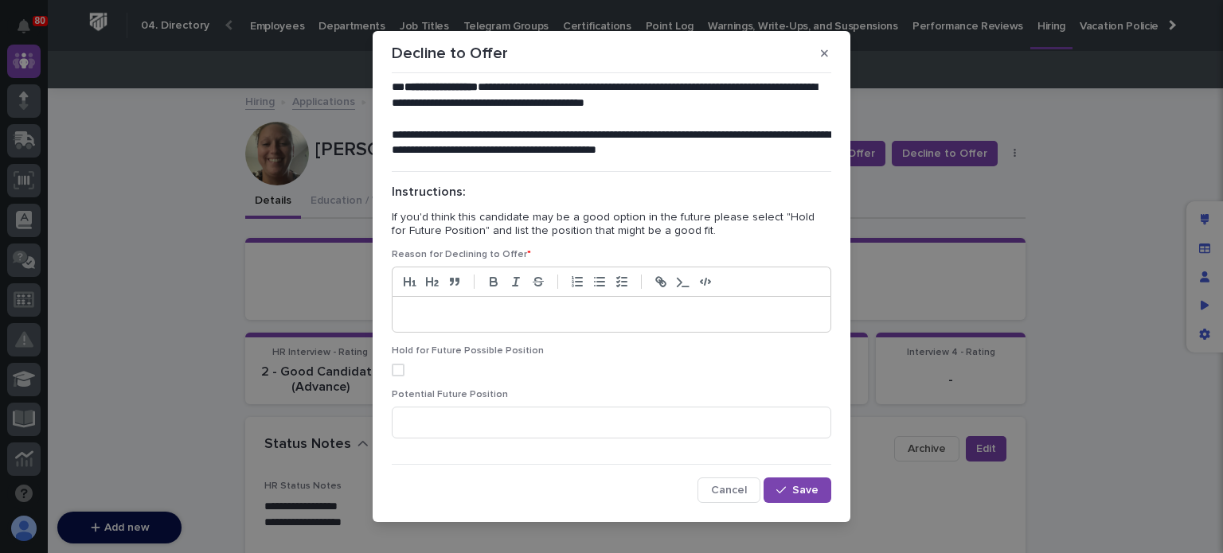
click at [392, 370] on span at bounding box center [398, 370] width 13 height 13
click at [412, 427] on input at bounding box center [612, 423] width 440 height 32
type input "Warranty Person. Service Admin"
click at [423, 315] on p at bounding box center [612, 315] width 414 height 16
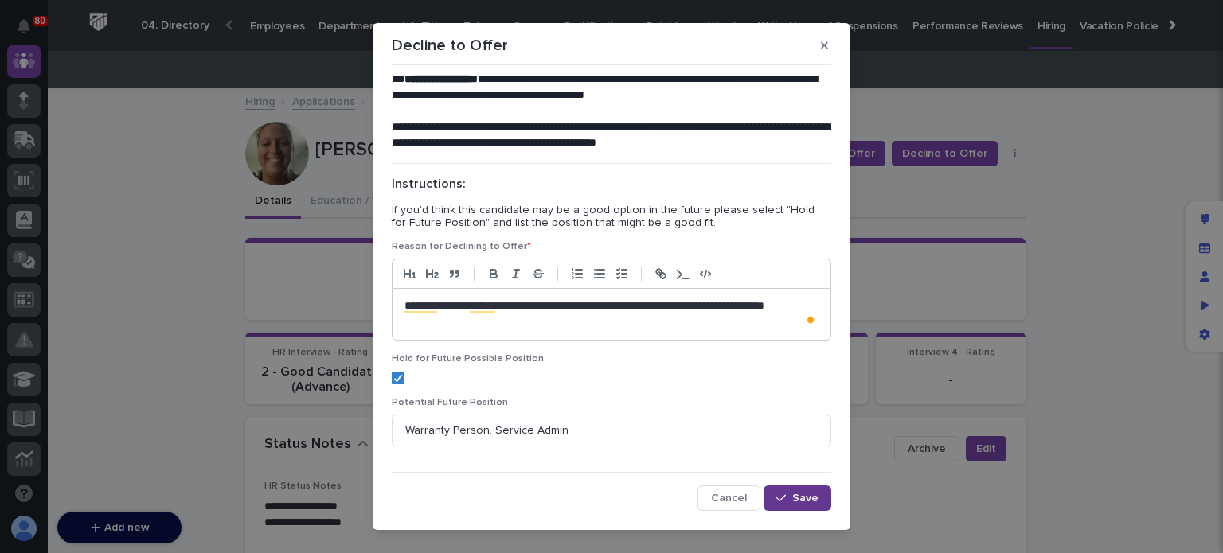
click at [776, 495] on icon "button" at bounding box center [781, 498] width 10 height 11
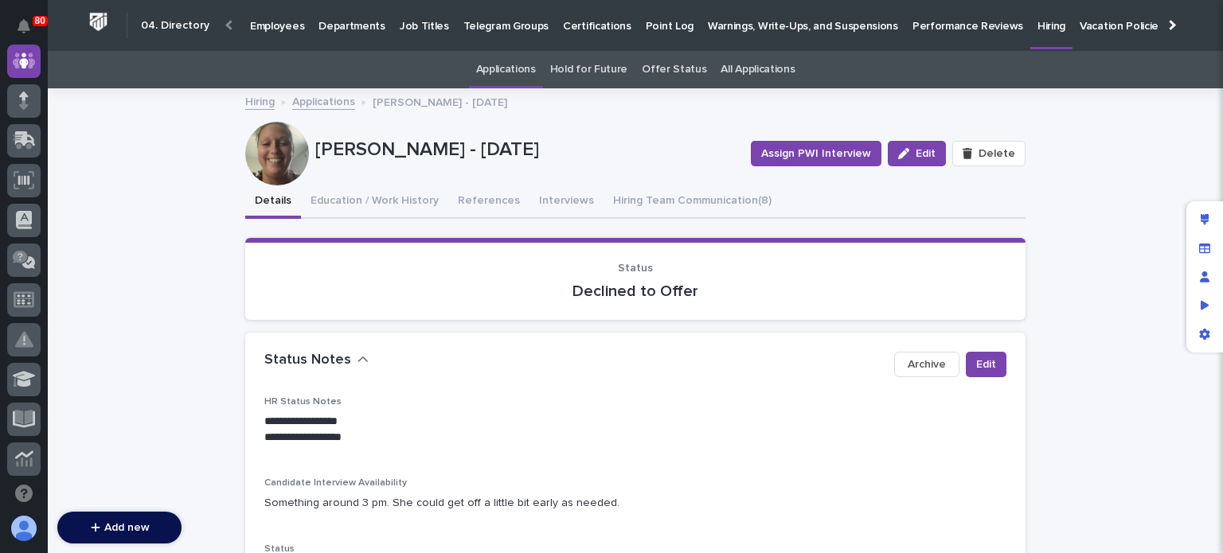
click at [332, 101] on link "Applications" at bounding box center [323, 101] width 63 height 18
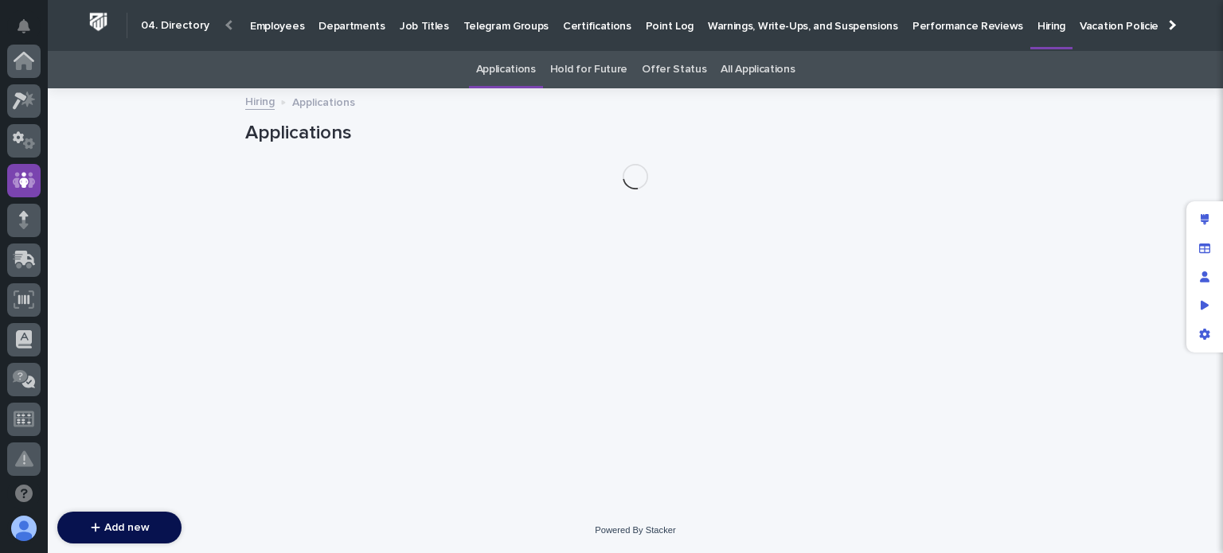
scroll to position [119, 0]
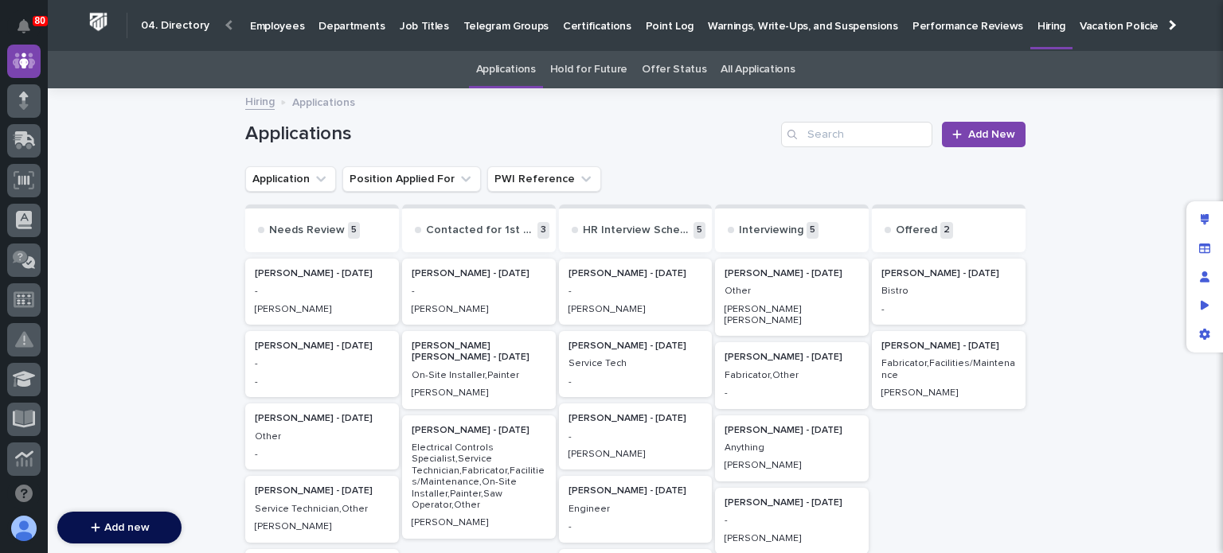
click at [264, 29] on p "Employees" at bounding box center [277, 16] width 54 height 33
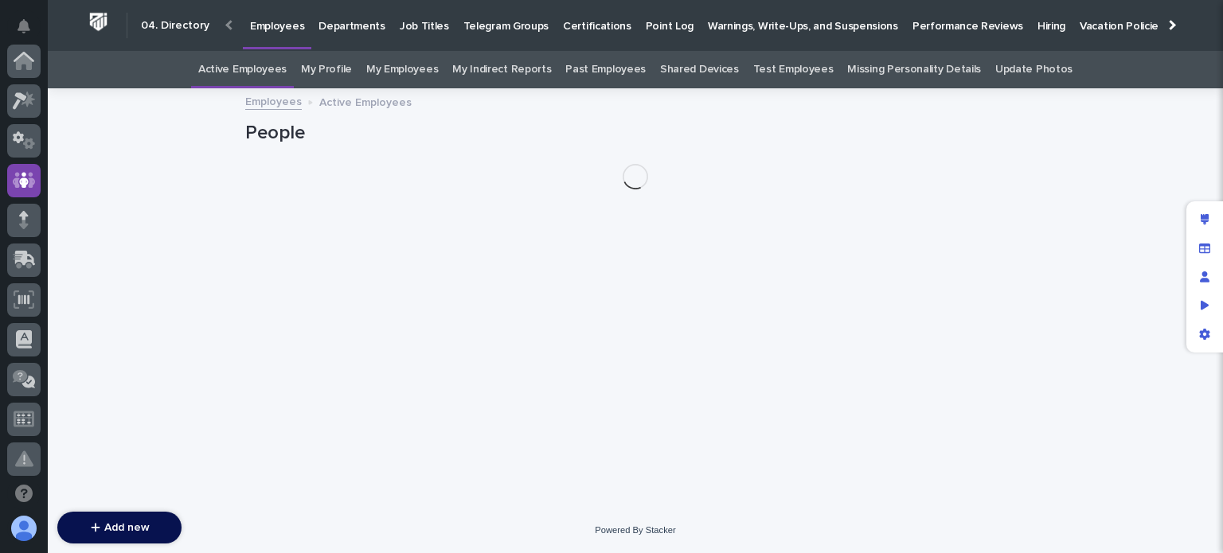
scroll to position [119, 0]
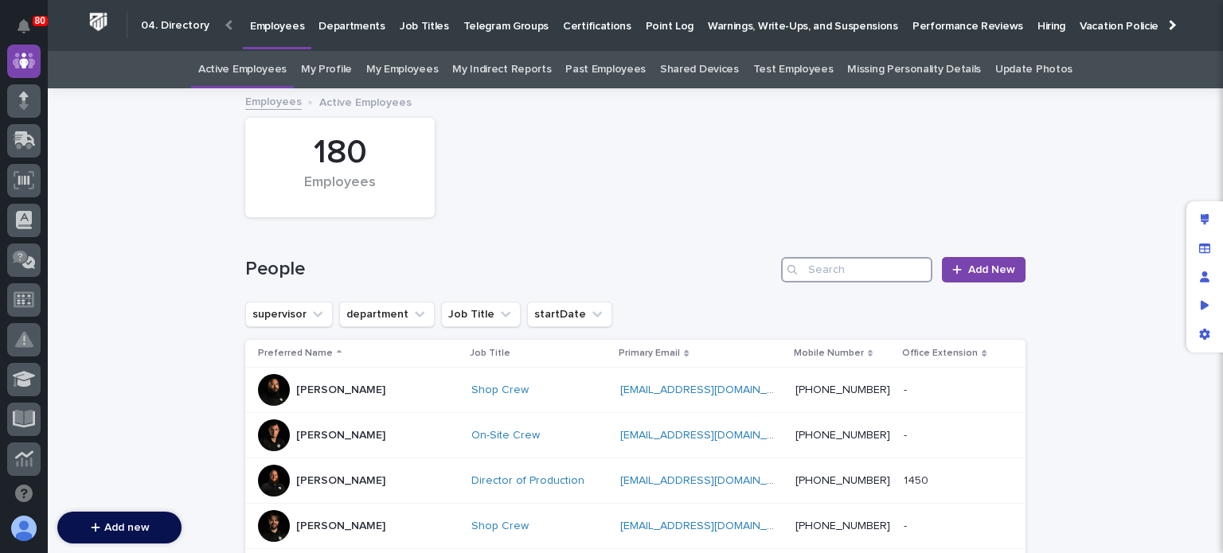
click at [823, 272] on input "Search" at bounding box center [856, 269] width 151 height 25
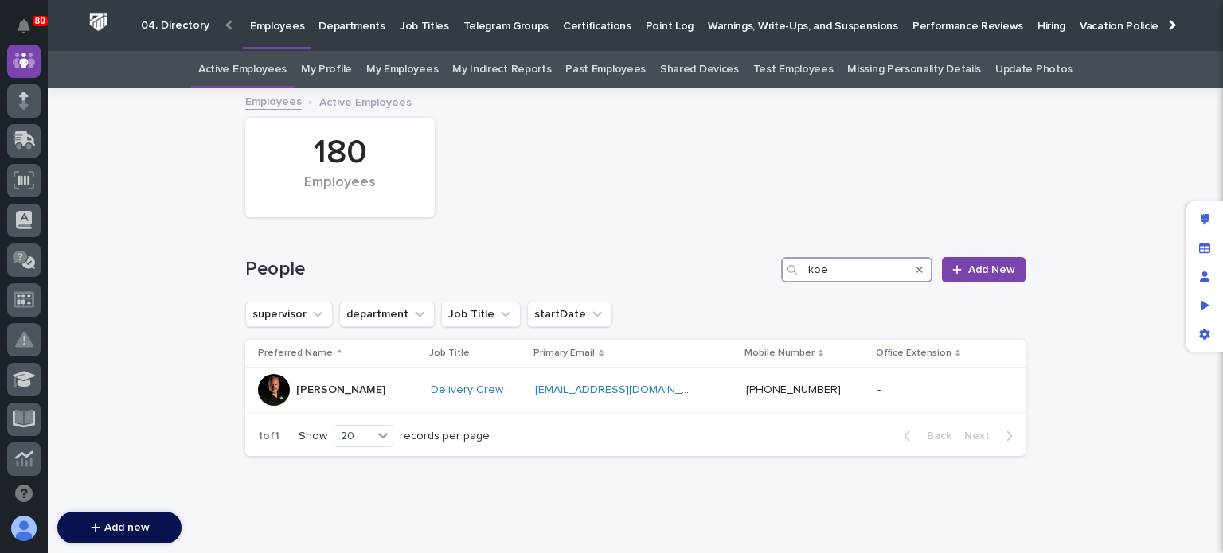
type input "koe"
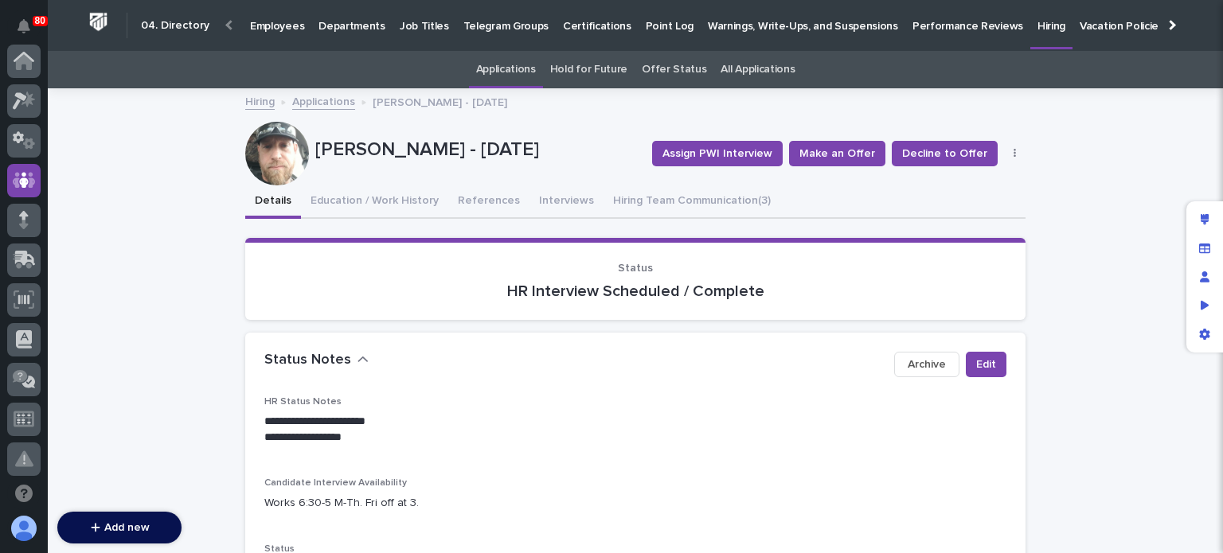
scroll to position [119, 0]
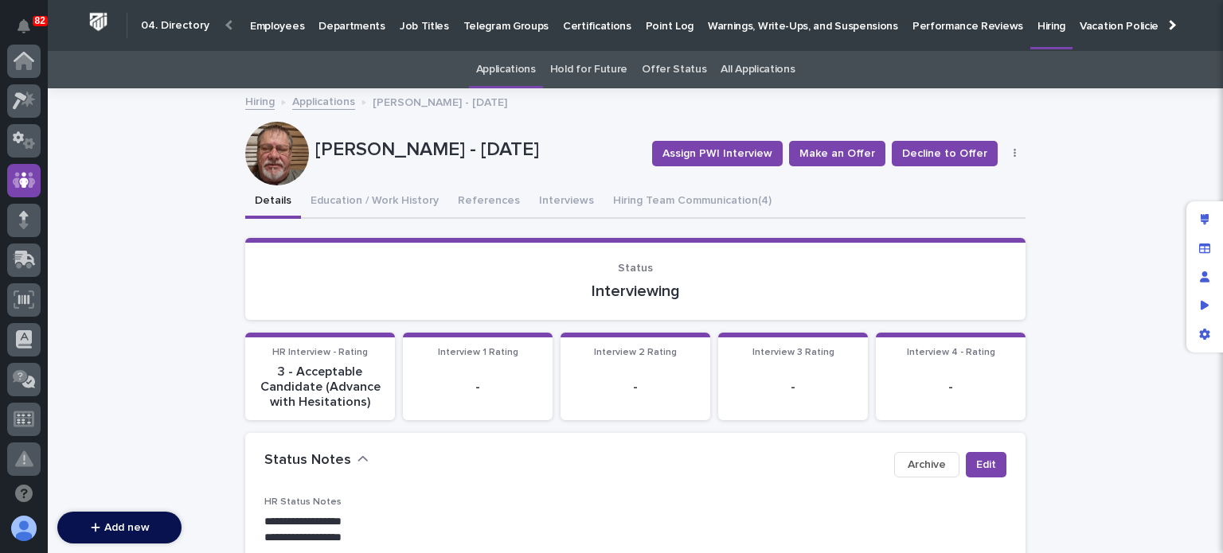
scroll to position [119, 0]
